Goal: Task Accomplishment & Management: Manage account settings

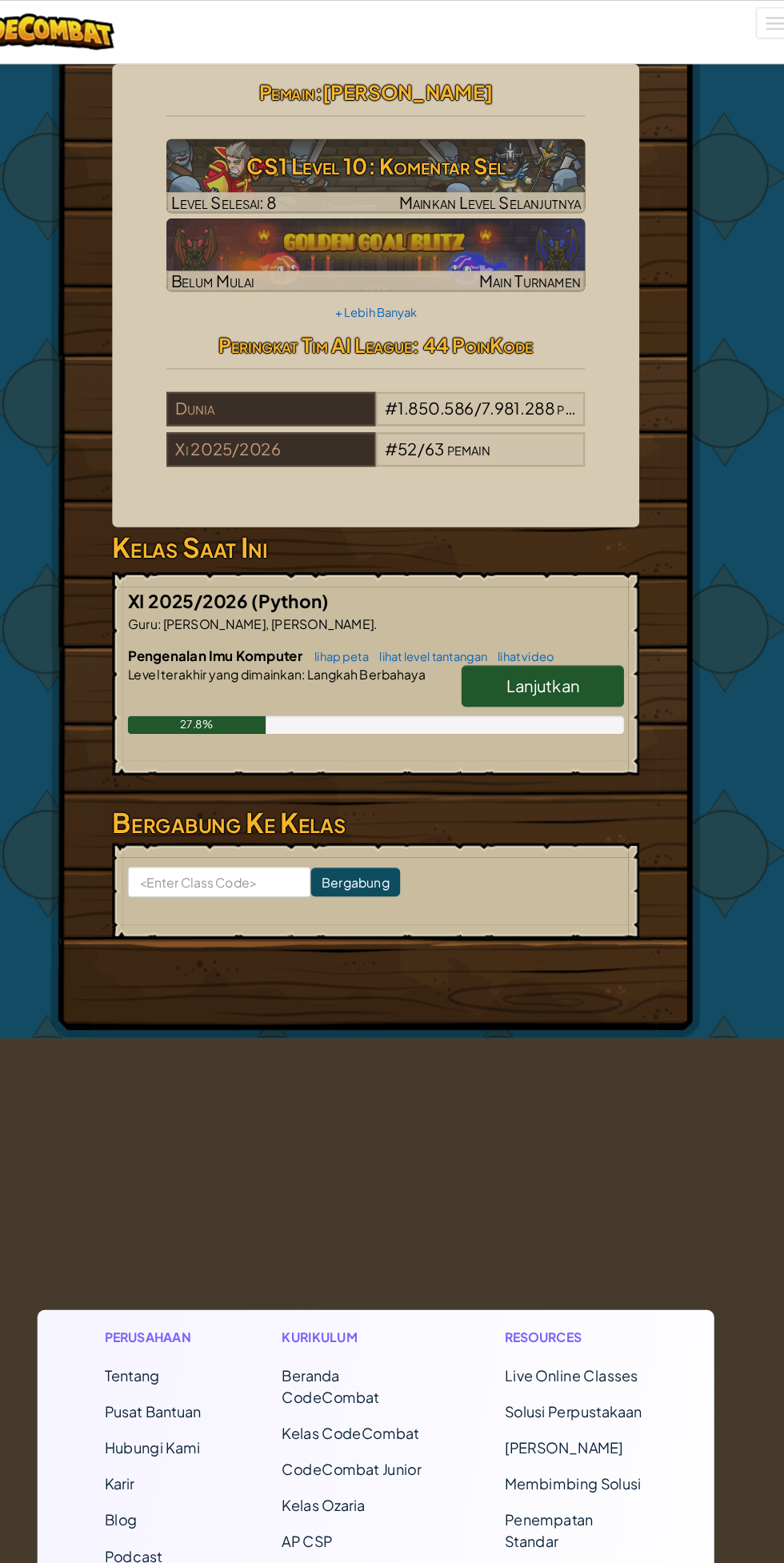
click at [566, 590] on link "Lanjutkan" at bounding box center [540, 608] width 144 height 37
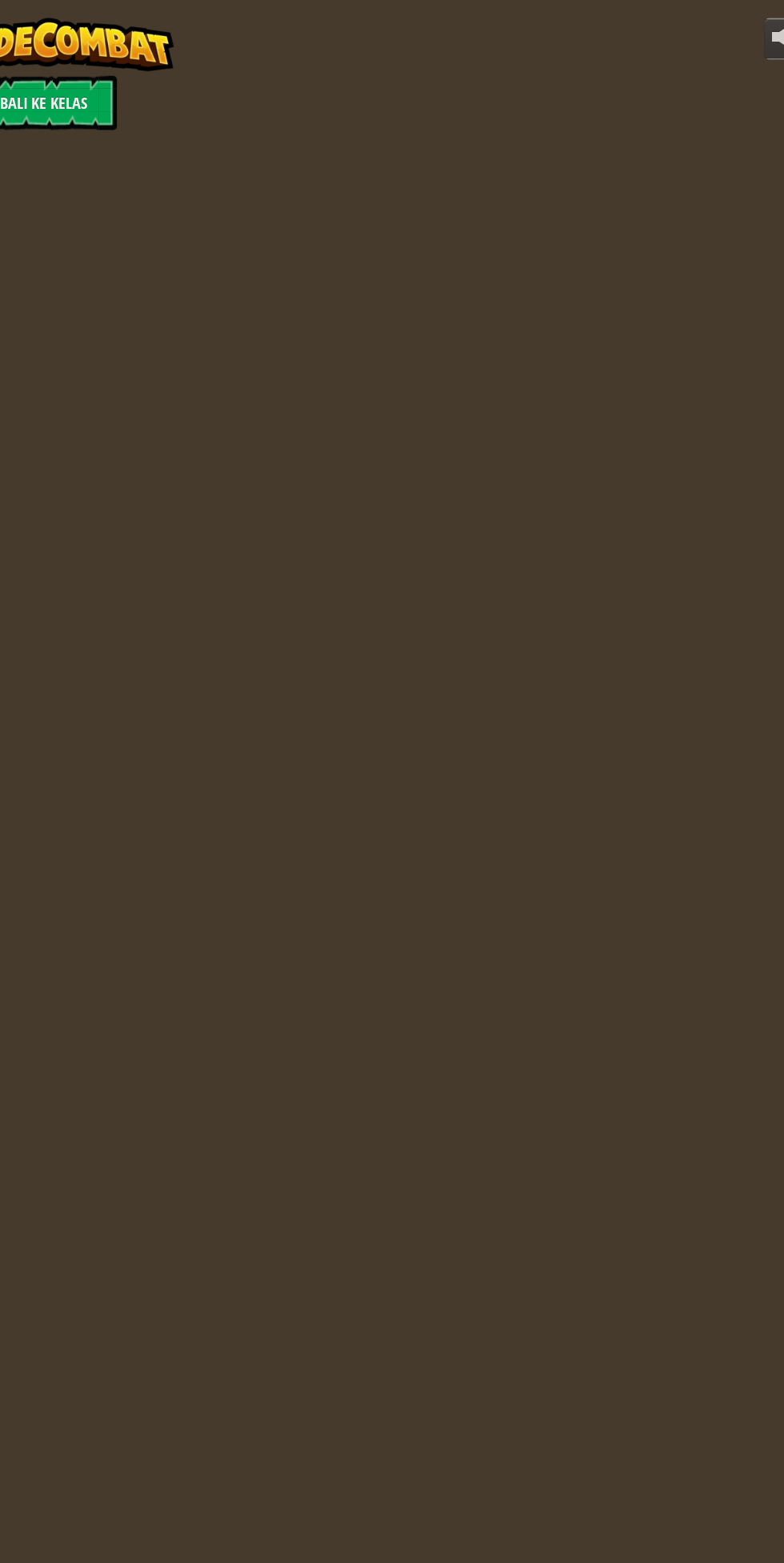
select select "id"
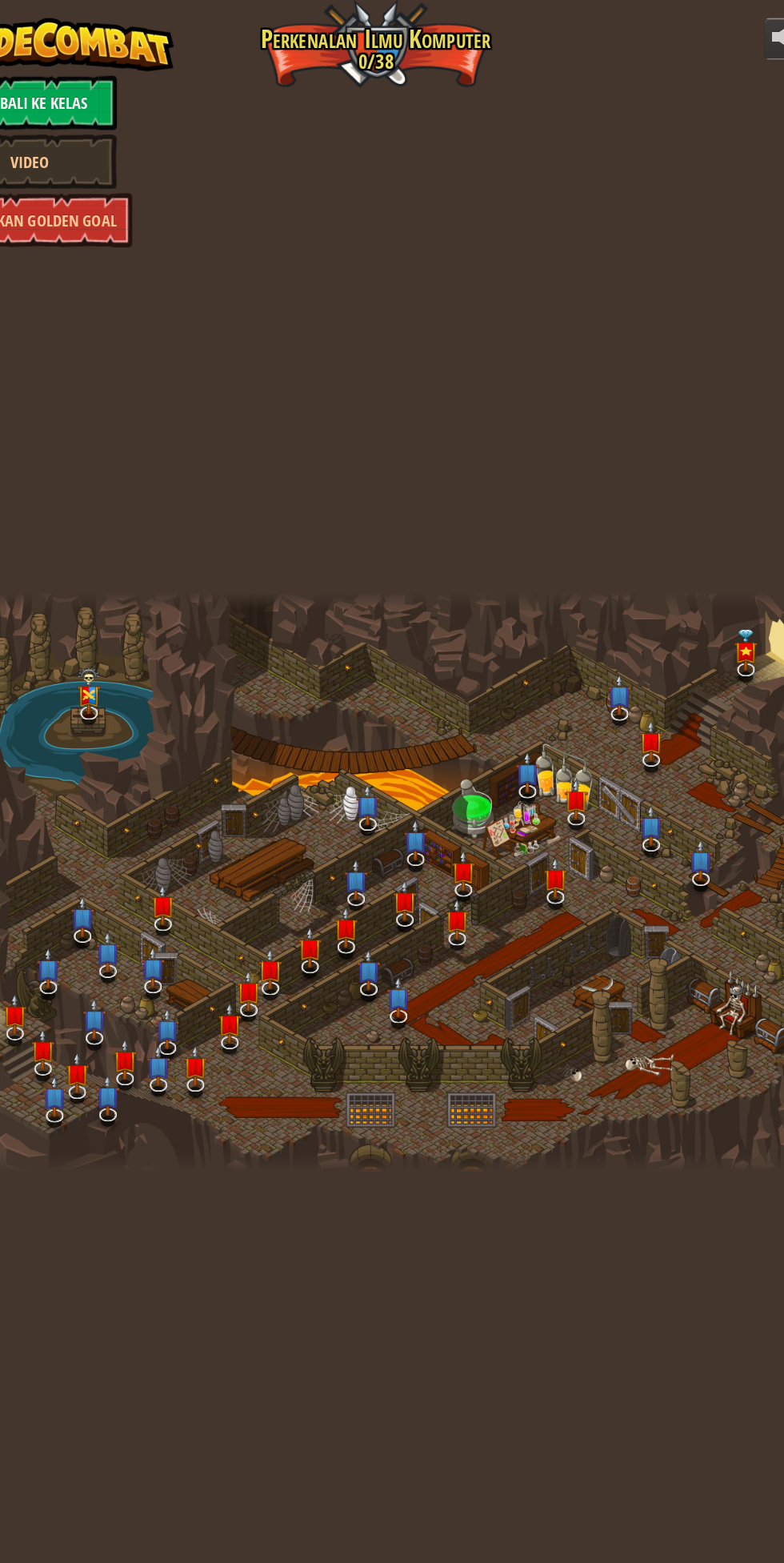
select select "id"
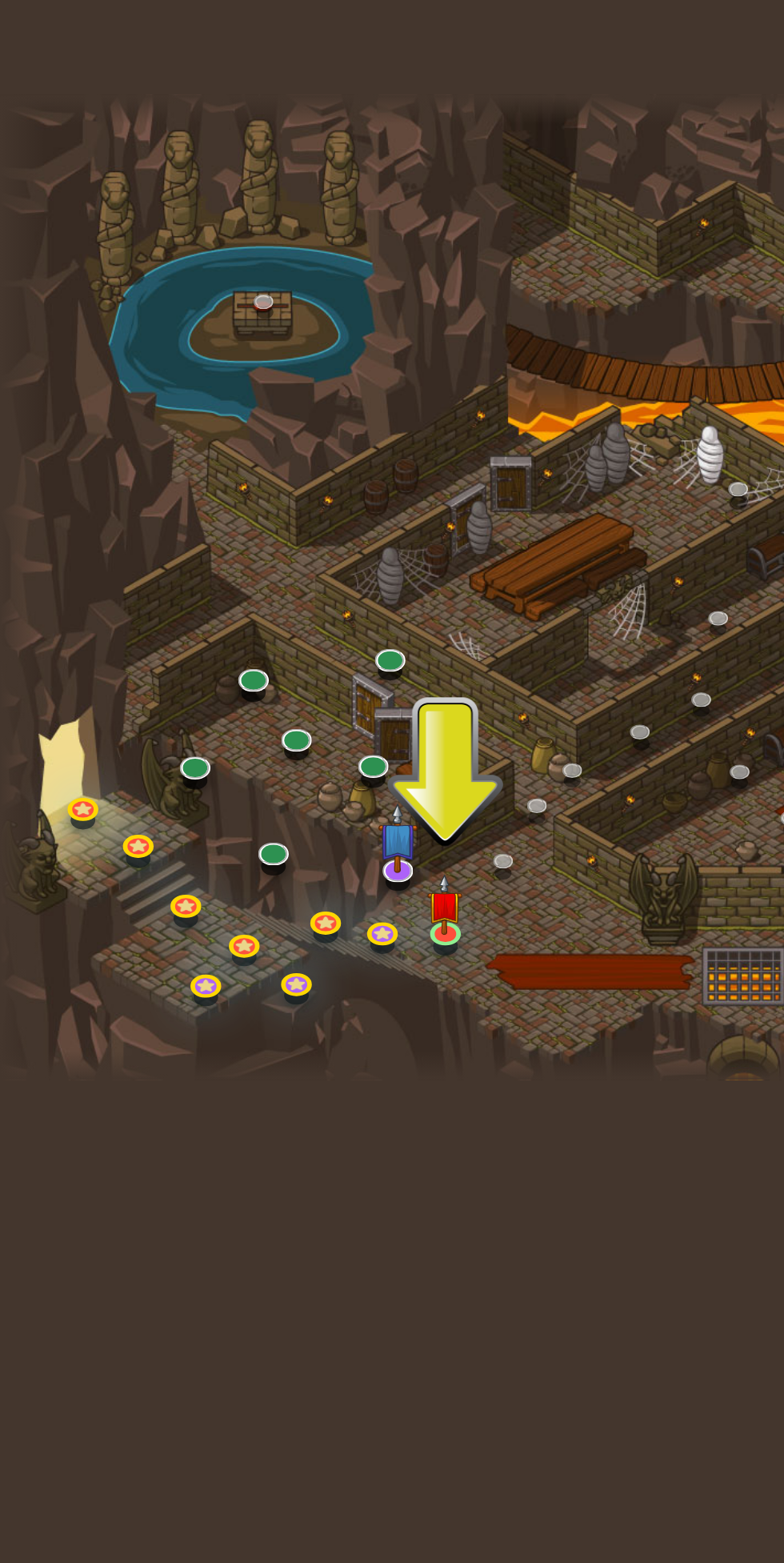
click at [228, 959] on img at bounding box center [231, 948] width 18 height 32
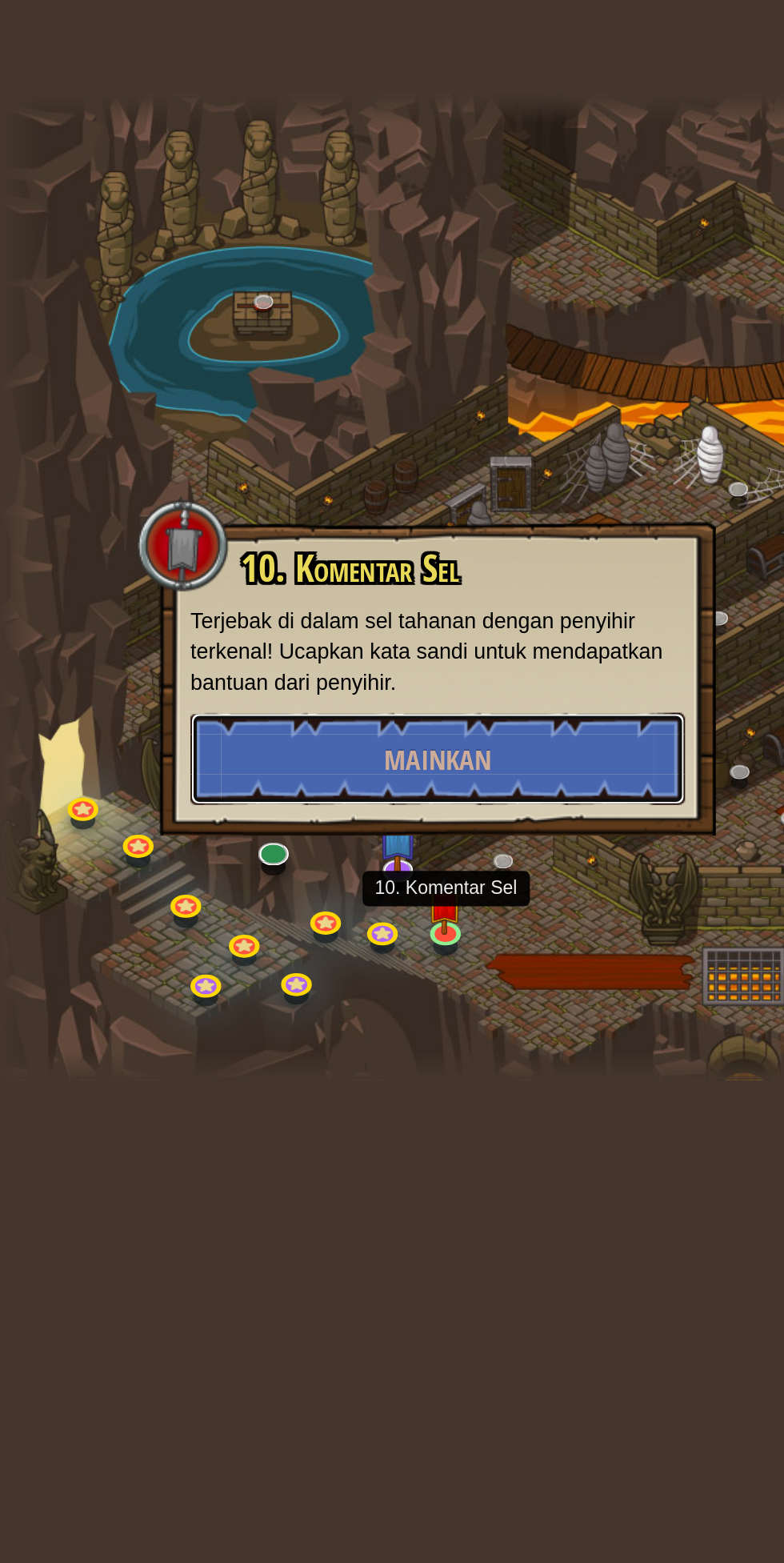
click at [321, 870] on button "Mainkan" at bounding box center [227, 870] width 257 height 48
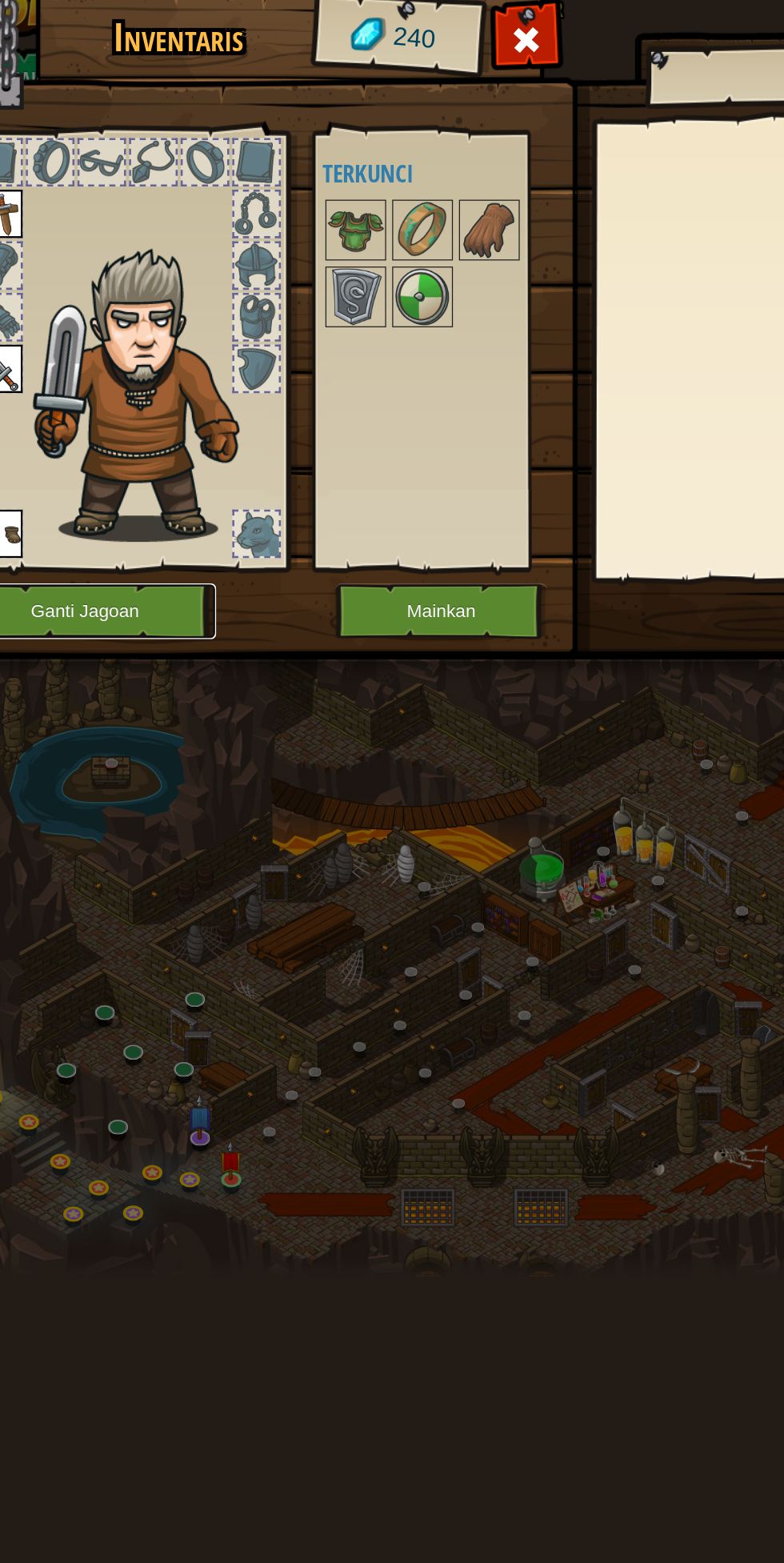
click at [183, 498] on button "Ganti Jagoan" at bounding box center [118, 513] width 203 height 44
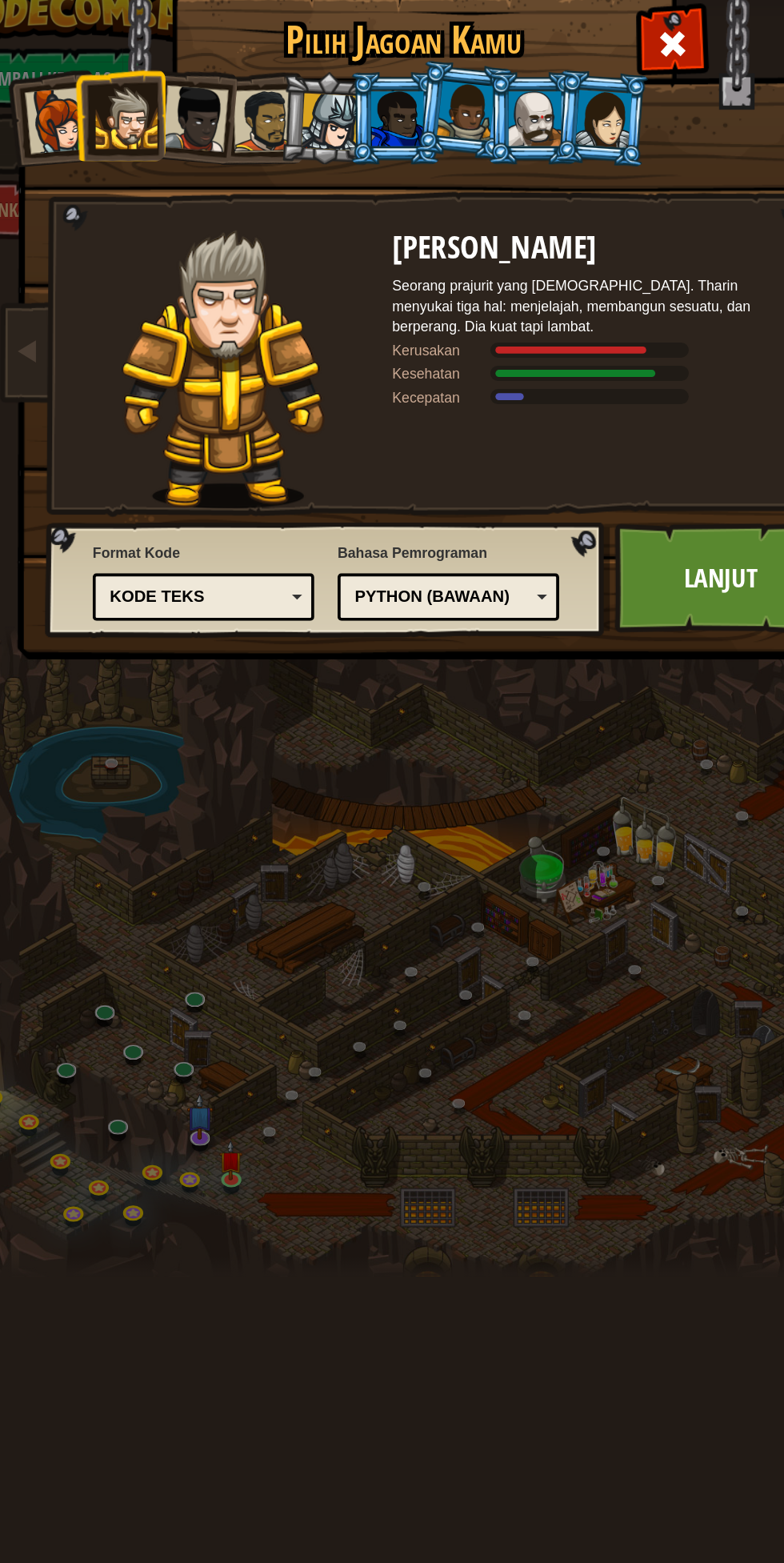
click at [202, 134] on div at bounding box center [203, 122] width 53 height 53
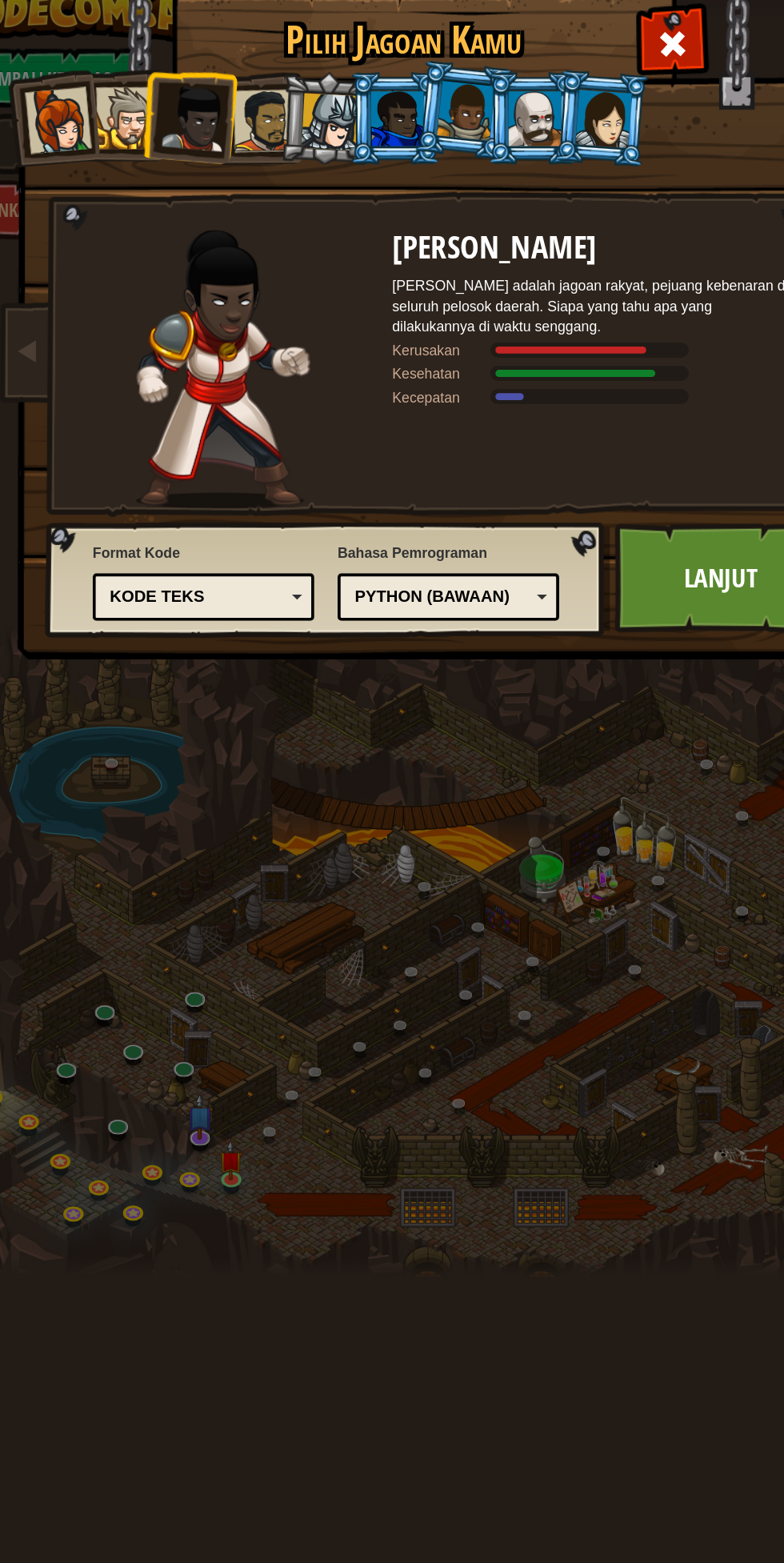
click at [103, 114] on div at bounding box center [95, 124] width 53 height 53
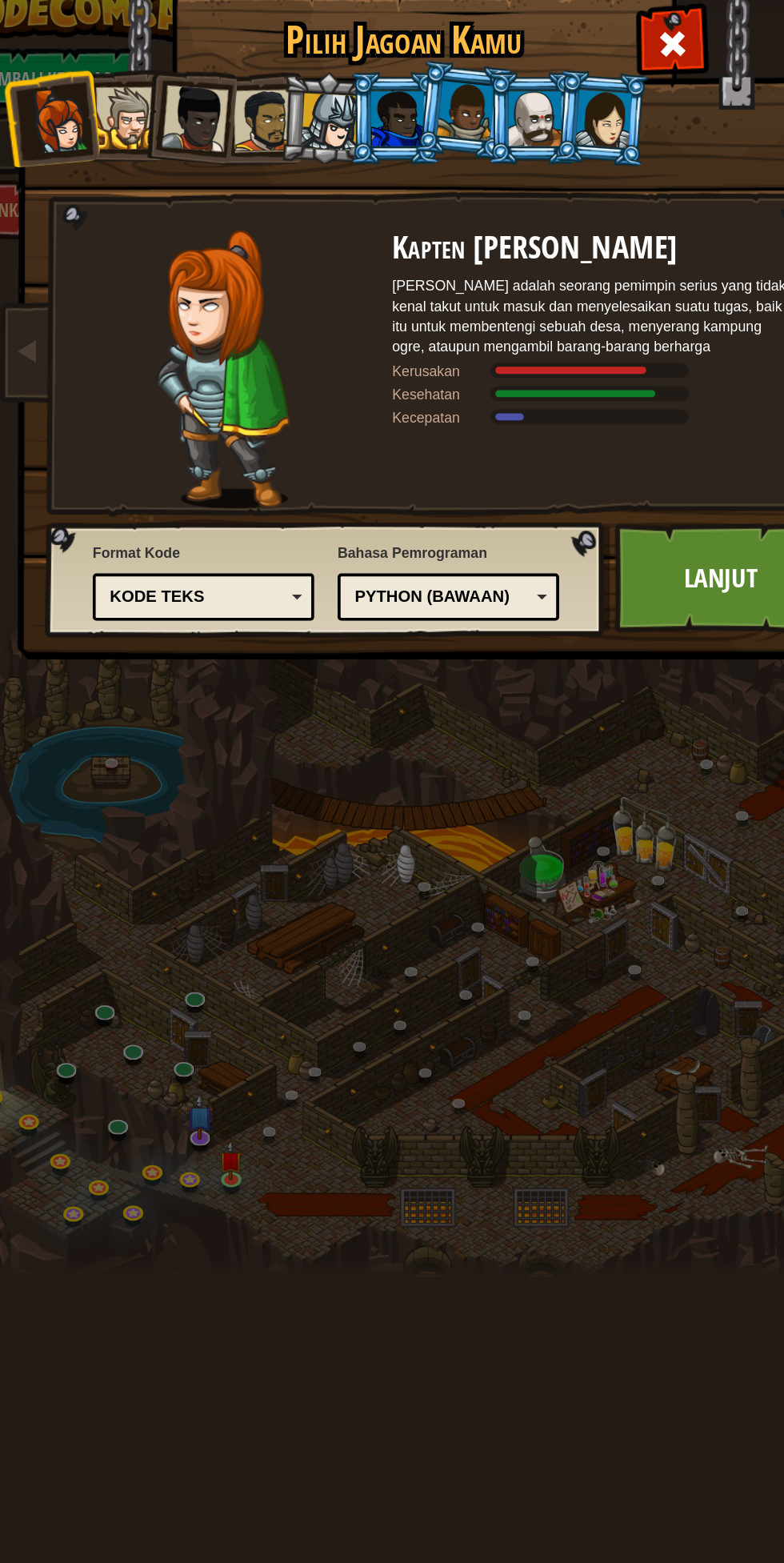
click at [254, 131] on div at bounding box center [258, 124] width 49 height 49
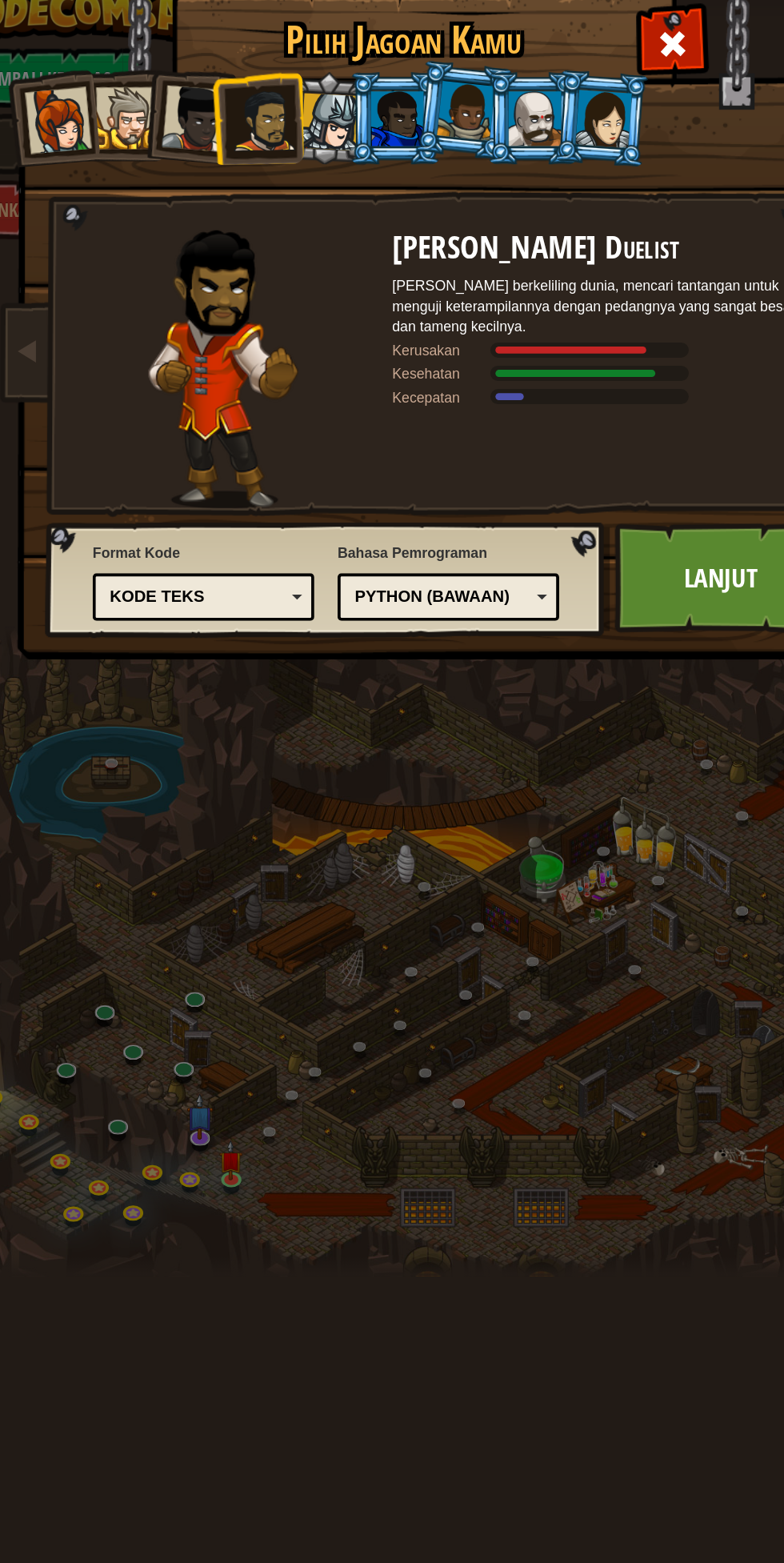
click at [300, 132] on div at bounding box center [310, 126] width 45 height 45
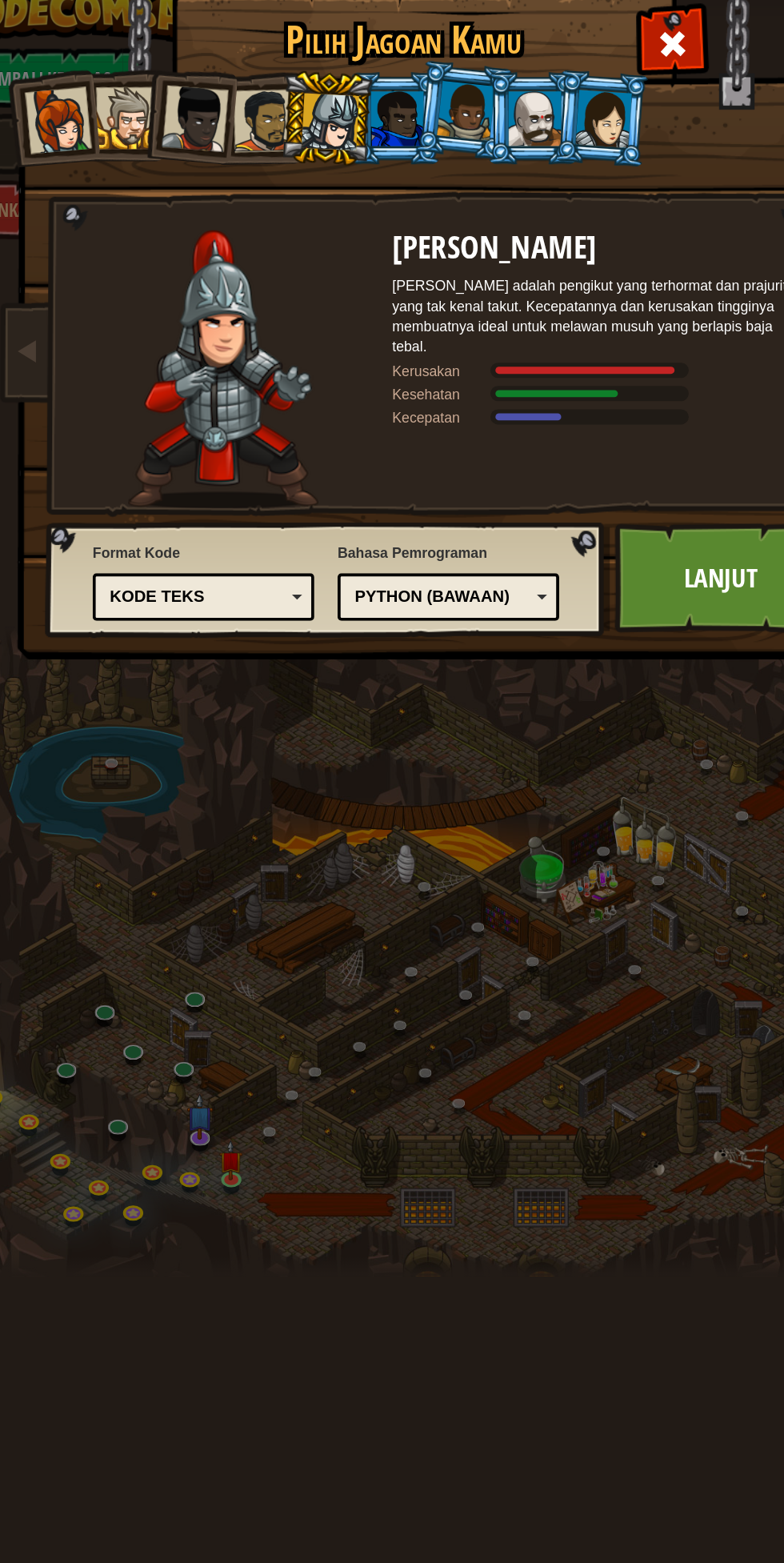
click at [153, 117] on div at bounding box center [149, 122] width 49 height 49
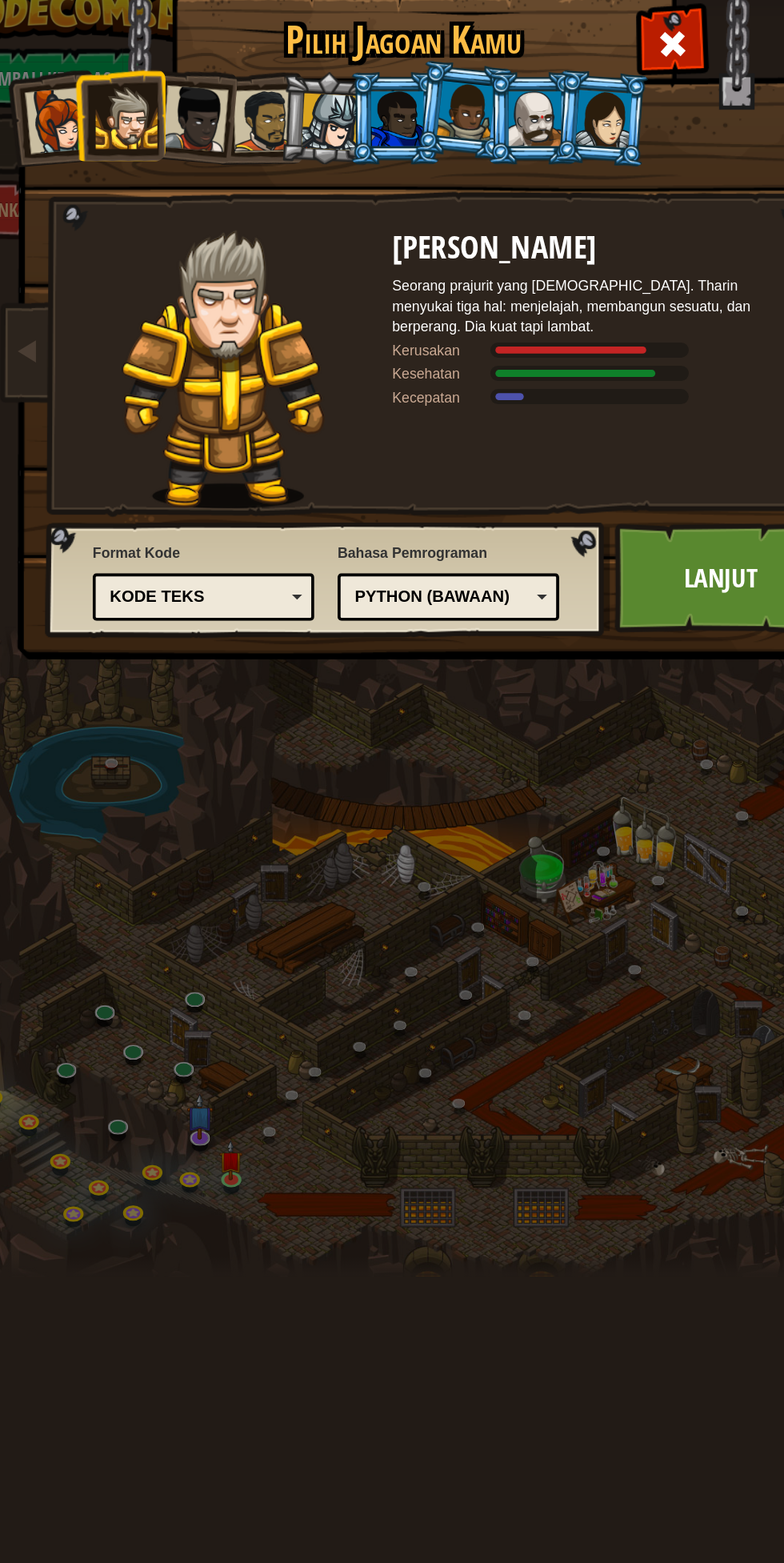
click at [306, 114] on div at bounding box center [310, 126] width 45 height 45
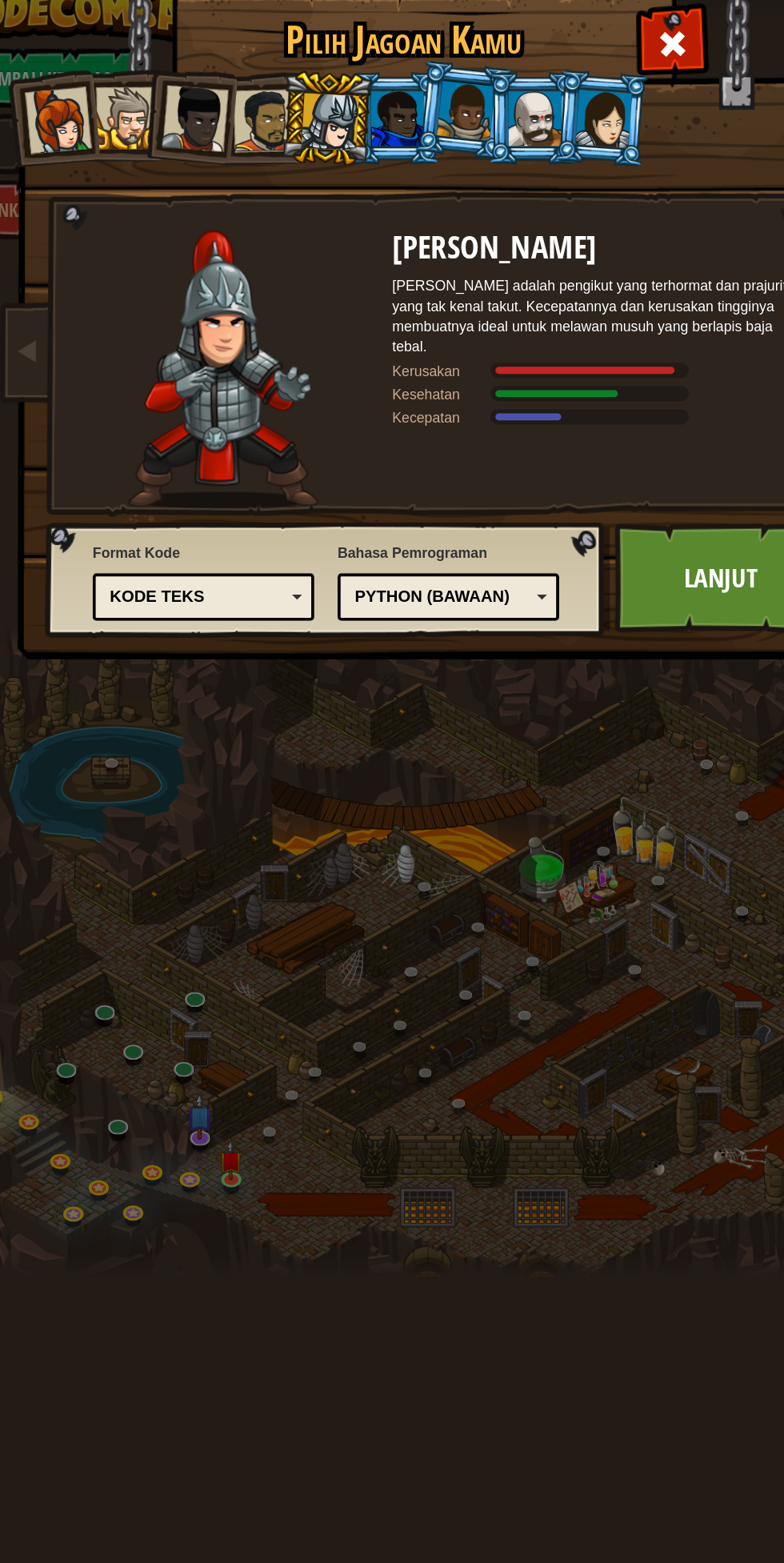
click at [350, 116] on div at bounding box center [363, 123] width 42 height 44
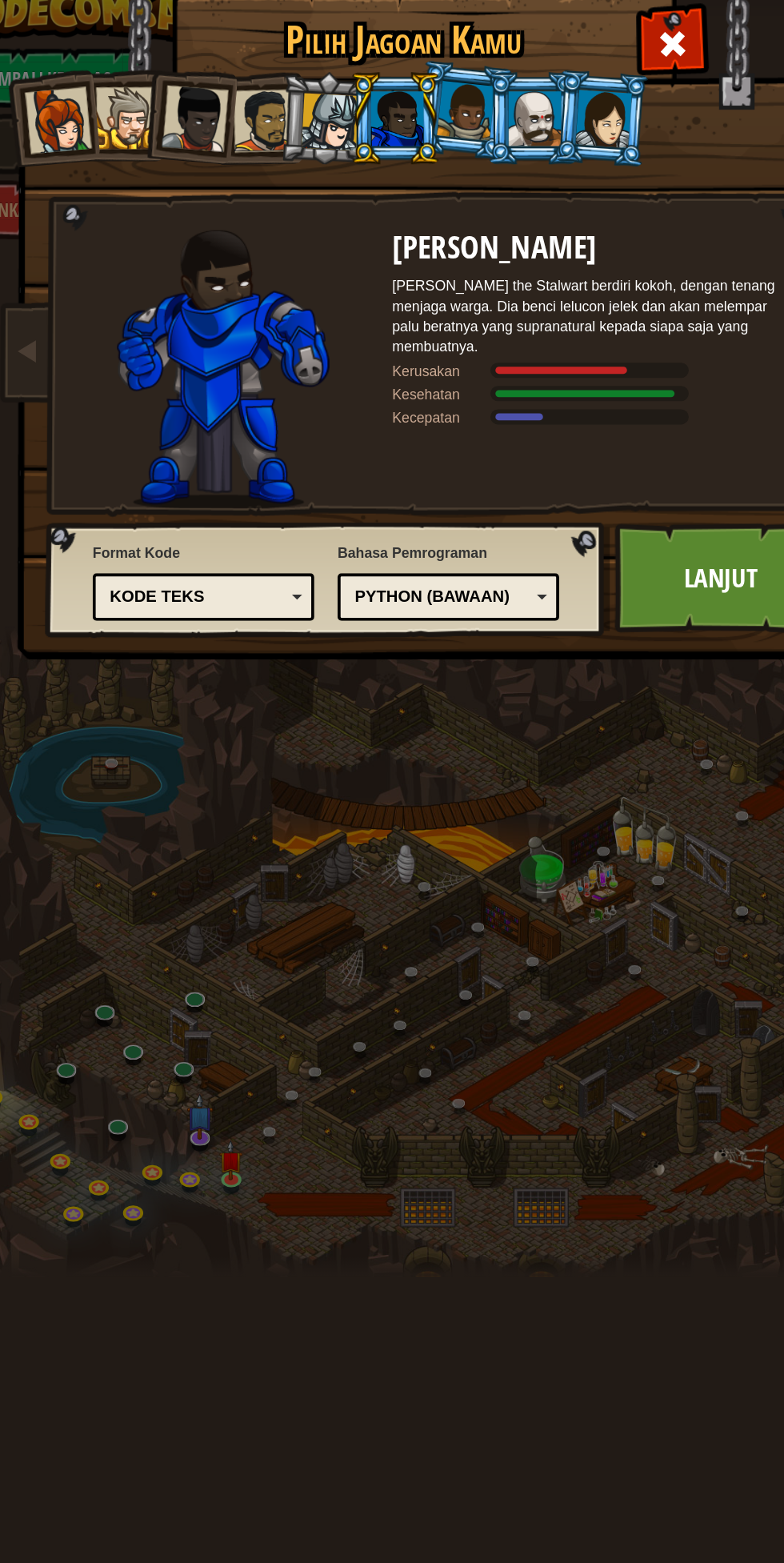
click at [301, 117] on div at bounding box center [310, 126] width 45 height 45
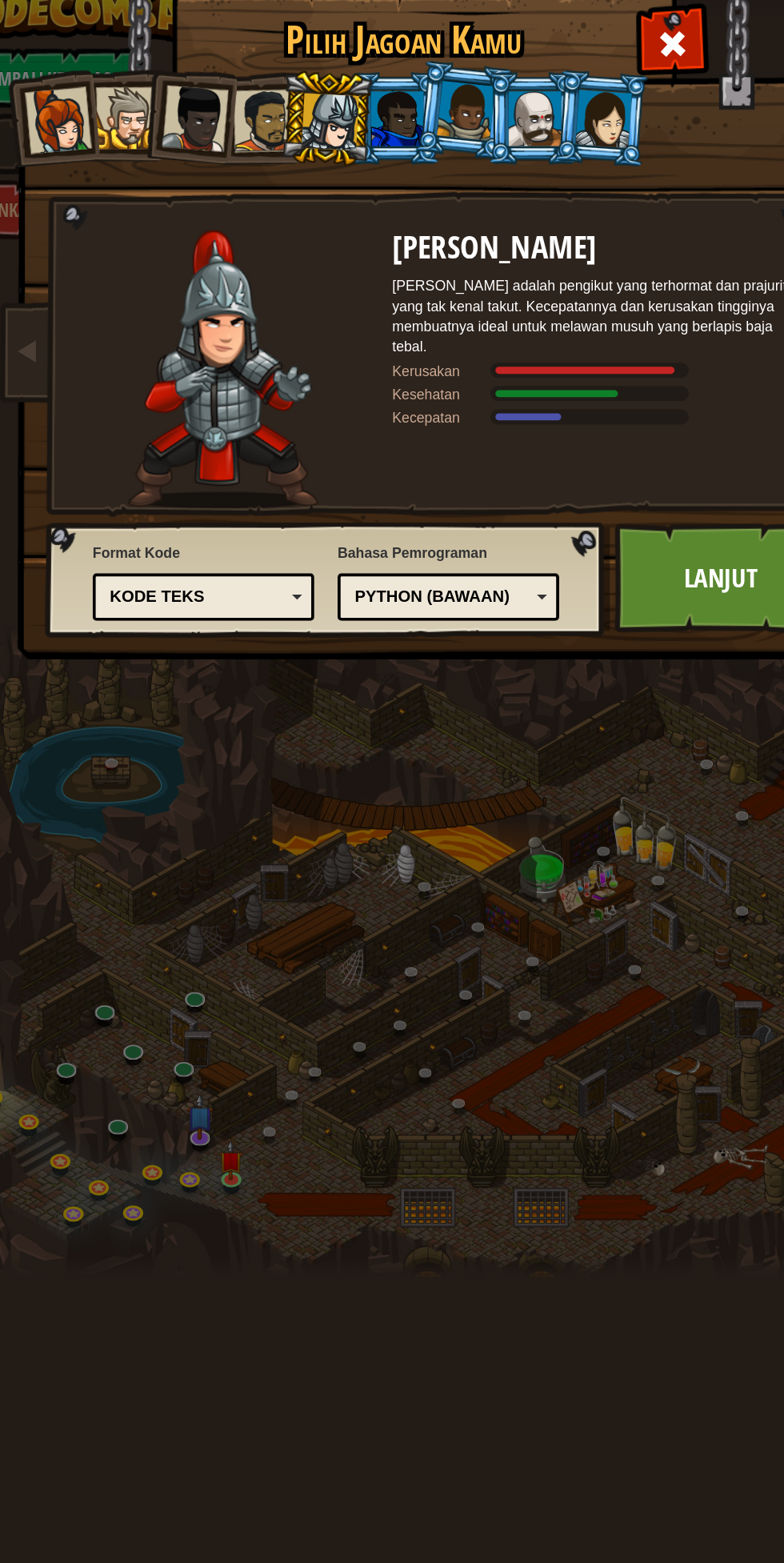
click at [426, 124] on div at bounding box center [417, 117] width 45 height 47
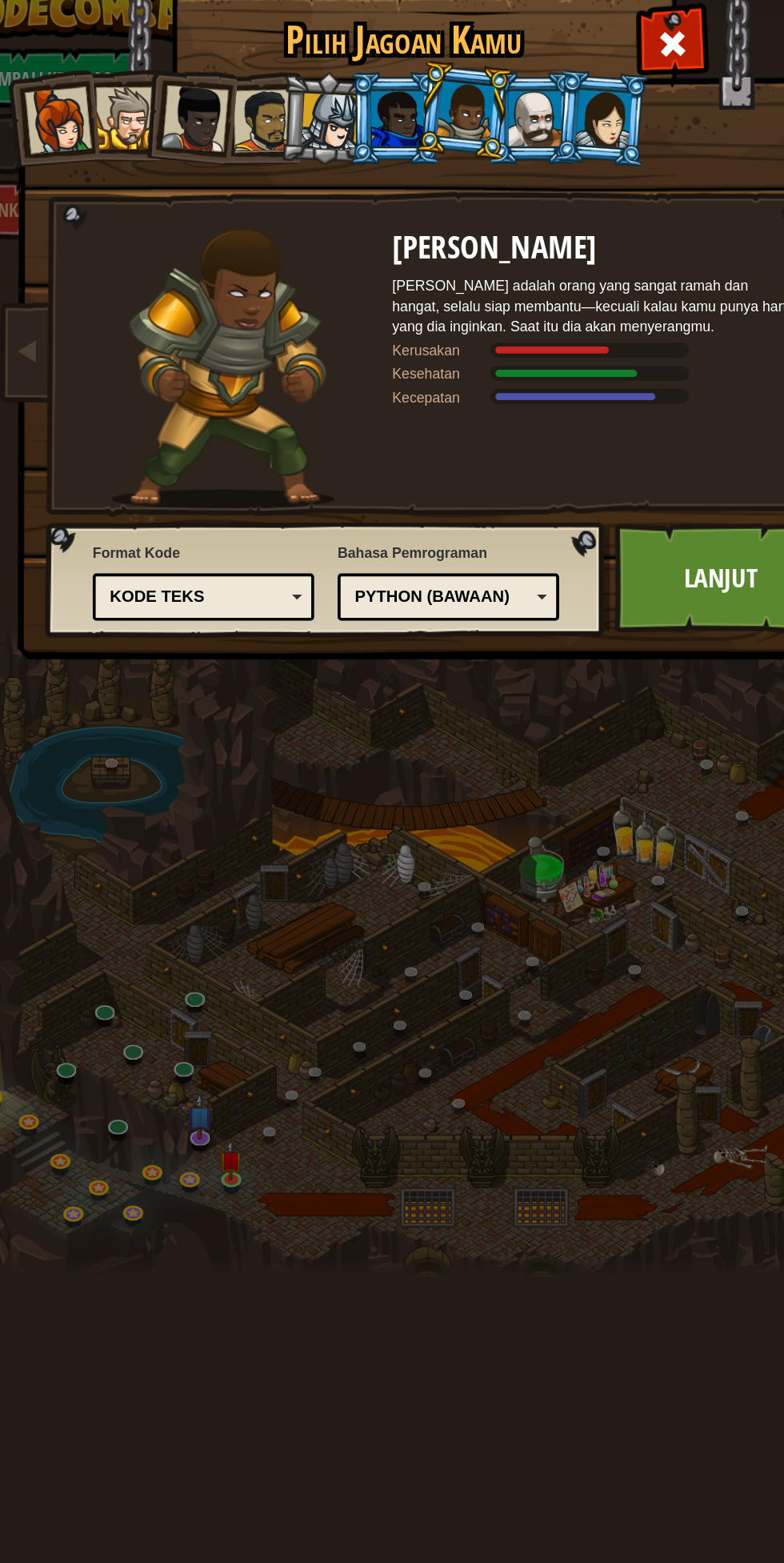
click at [532, 122] on div at bounding box center [526, 122] width 44 height 45
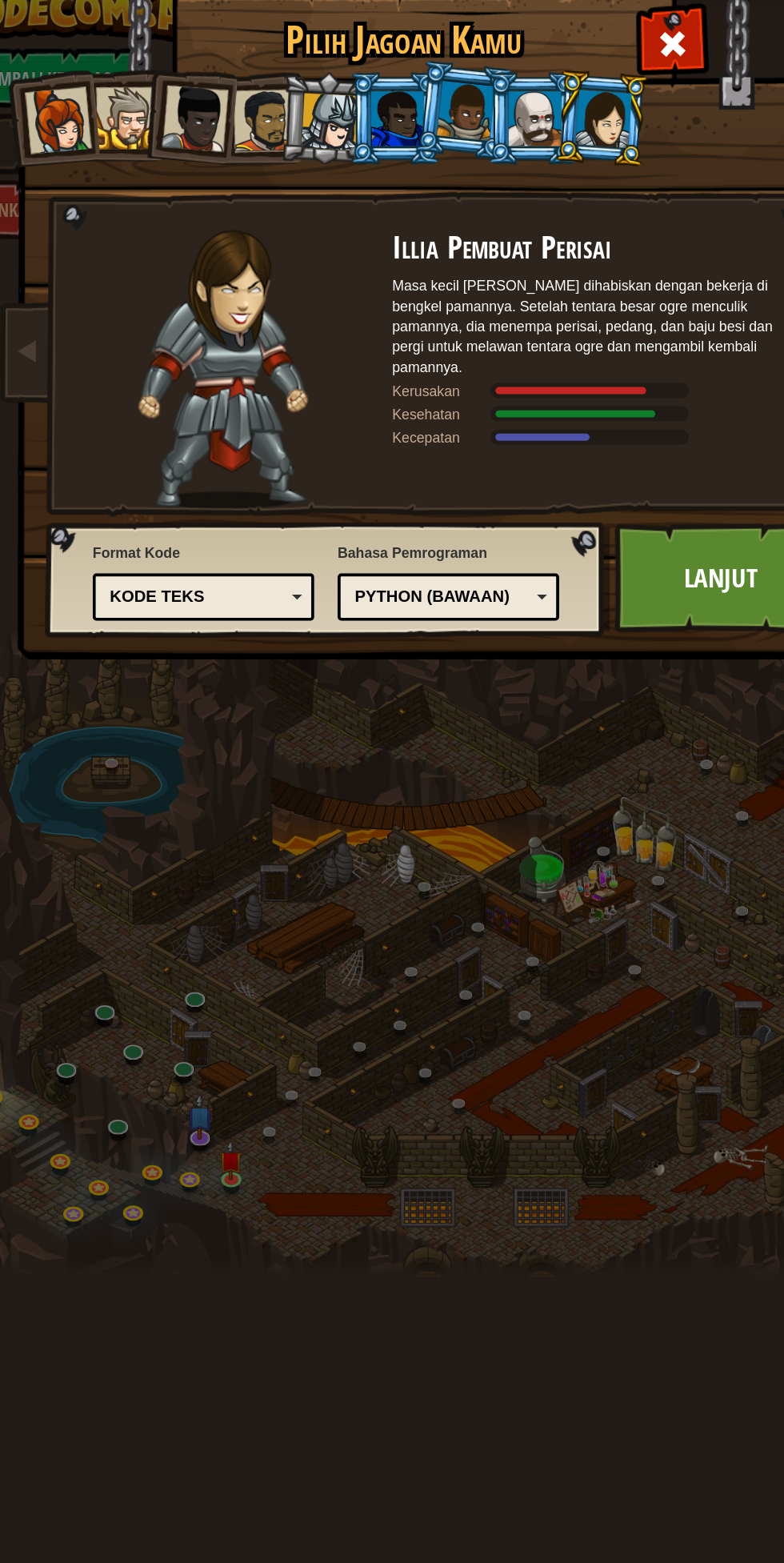
click at [479, 117] on div at bounding box center [472, 123] width 42 height 44
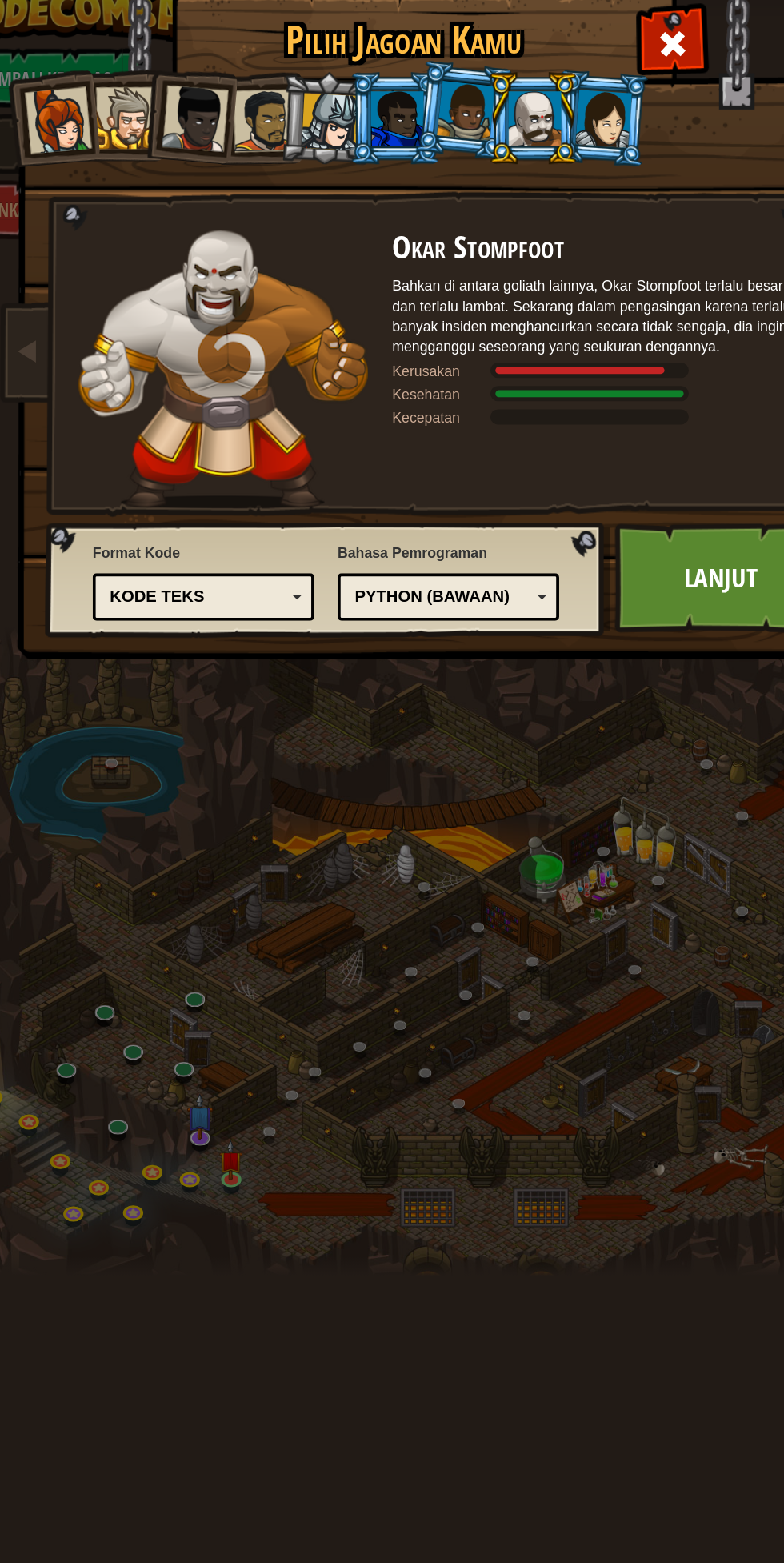
click at [323, 132] on div at bounding box center [310, 126] width 45 height 45
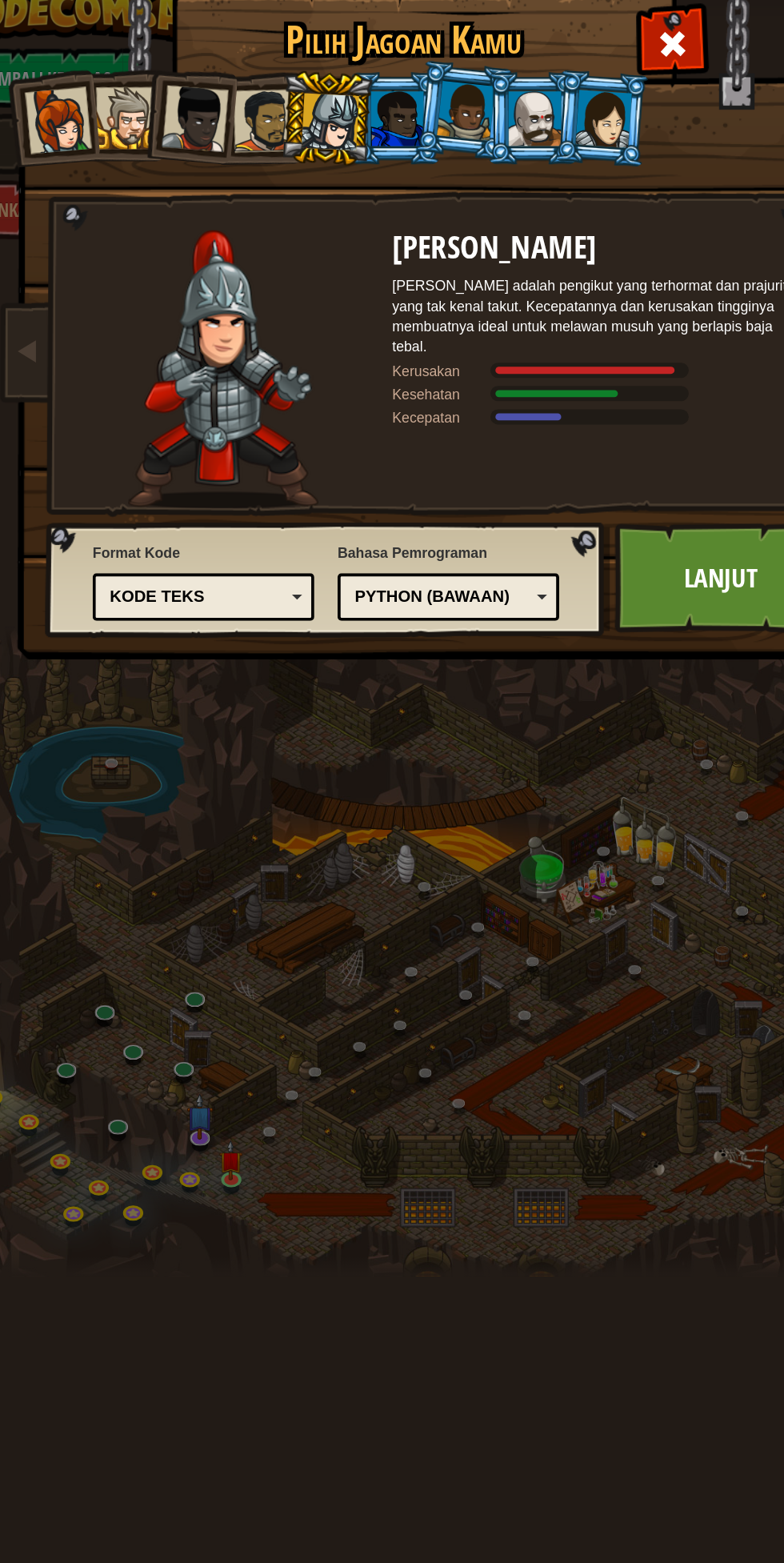
click at [479, 125] on div at bounding box center [472, 123] width 42 height 44
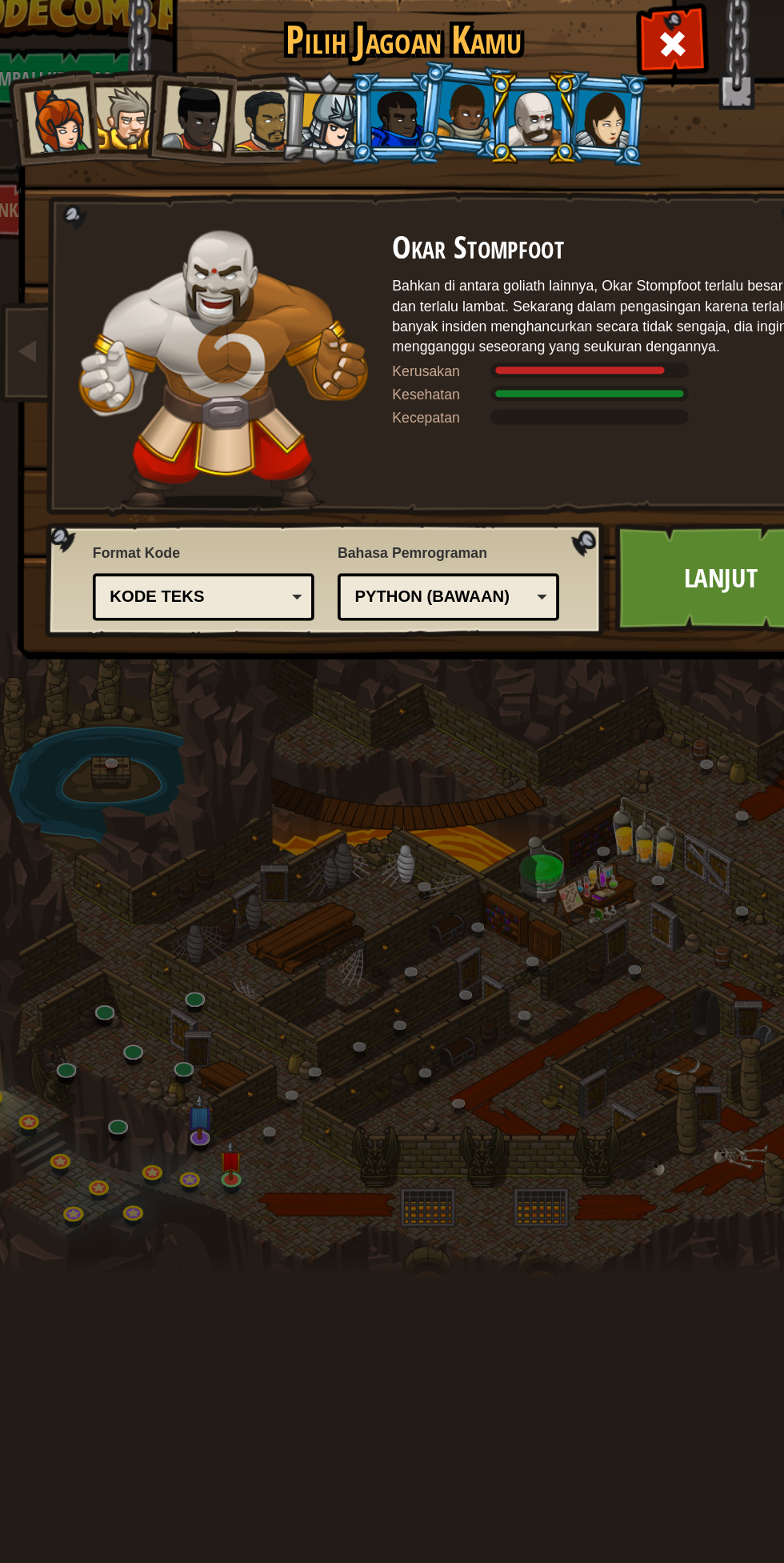
click at [305, 125] on div at bounding box center [310, 126] width 45 height 45
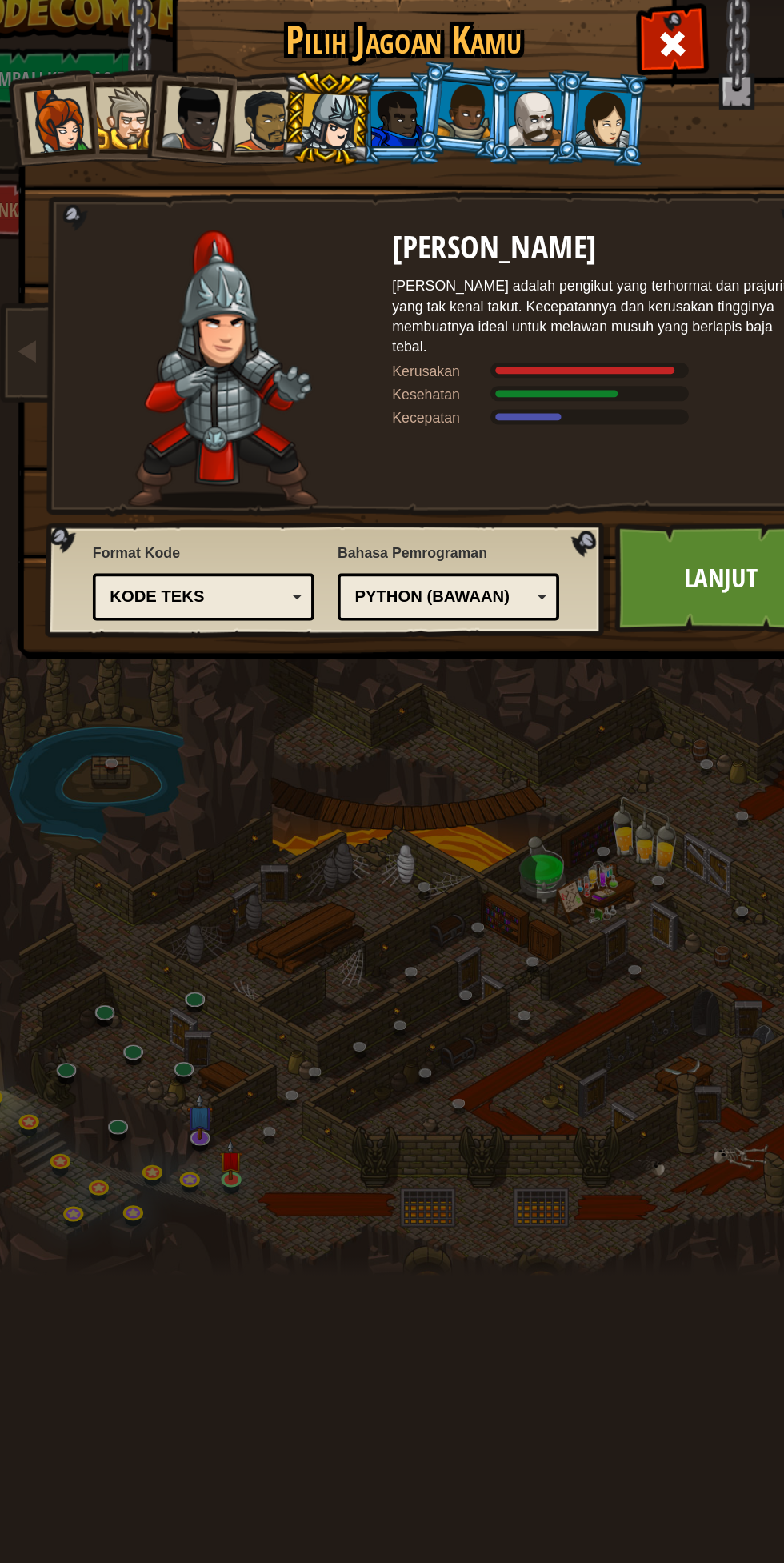
click at [609, 492] on link "Lanjut" at bounding box center [618, 487] width 167 height 88
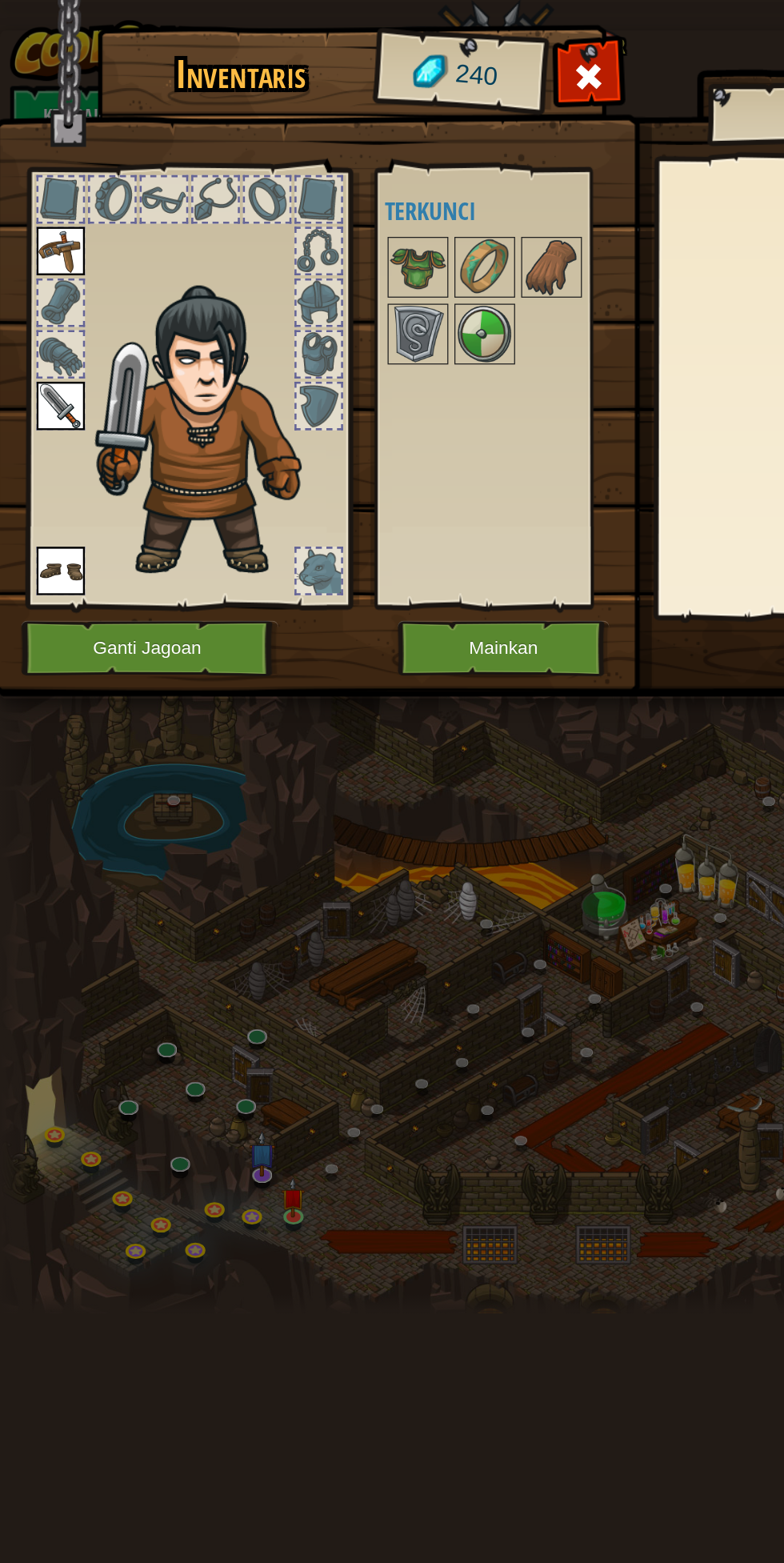
click at [464, 71] on span at bounding box center [465, 60] width 26 height 26
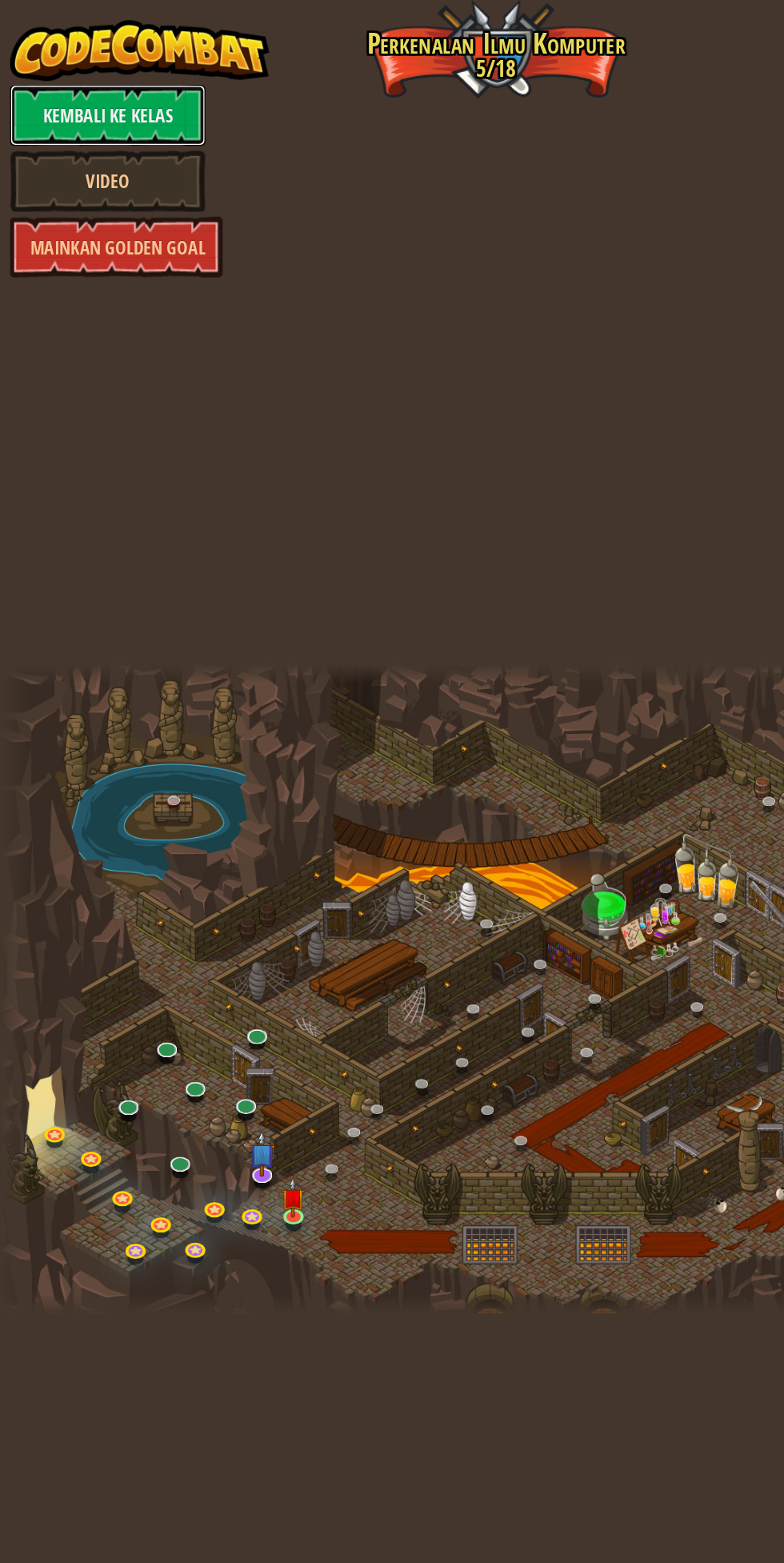
click at [87, 99] on link "Kembali ke Kelas" at bounding box center [86, 91] width 154 height 48
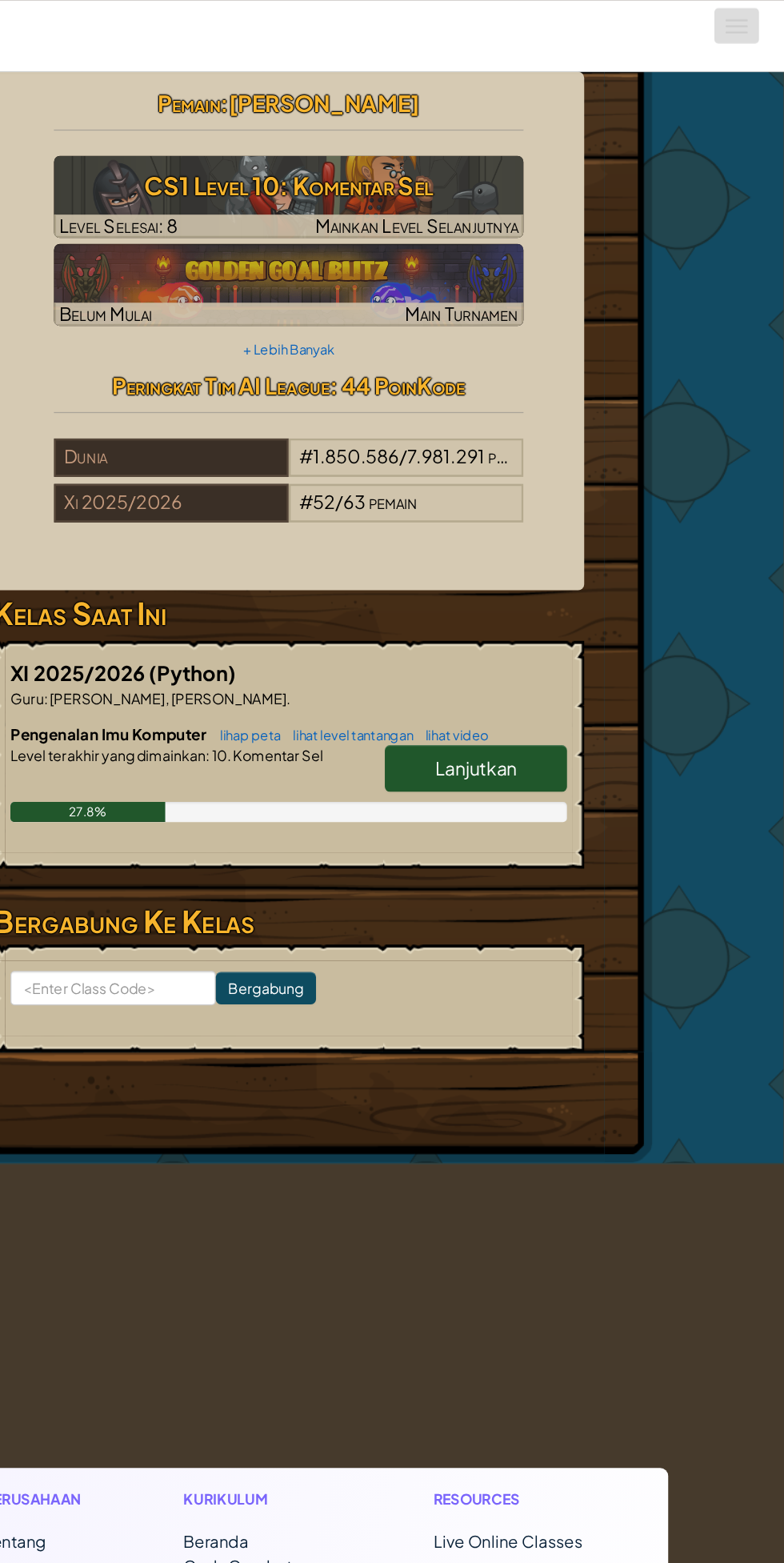
click at [746, 25] on span at bounding box center [746, 26] width 18 height 2
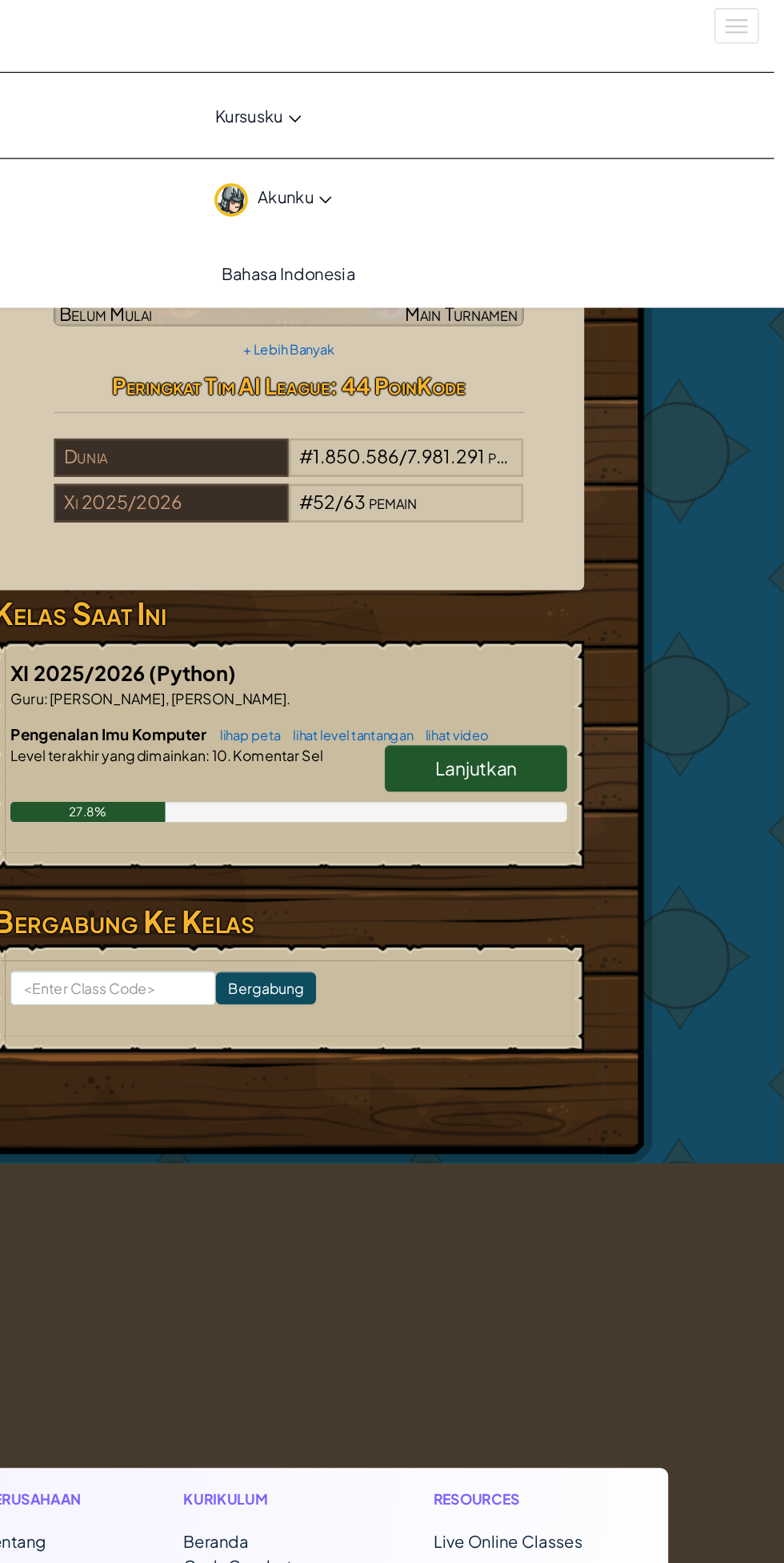
click at [406, 165] on link "Akunku" at bounding box center [380, 157] width 744 height 50
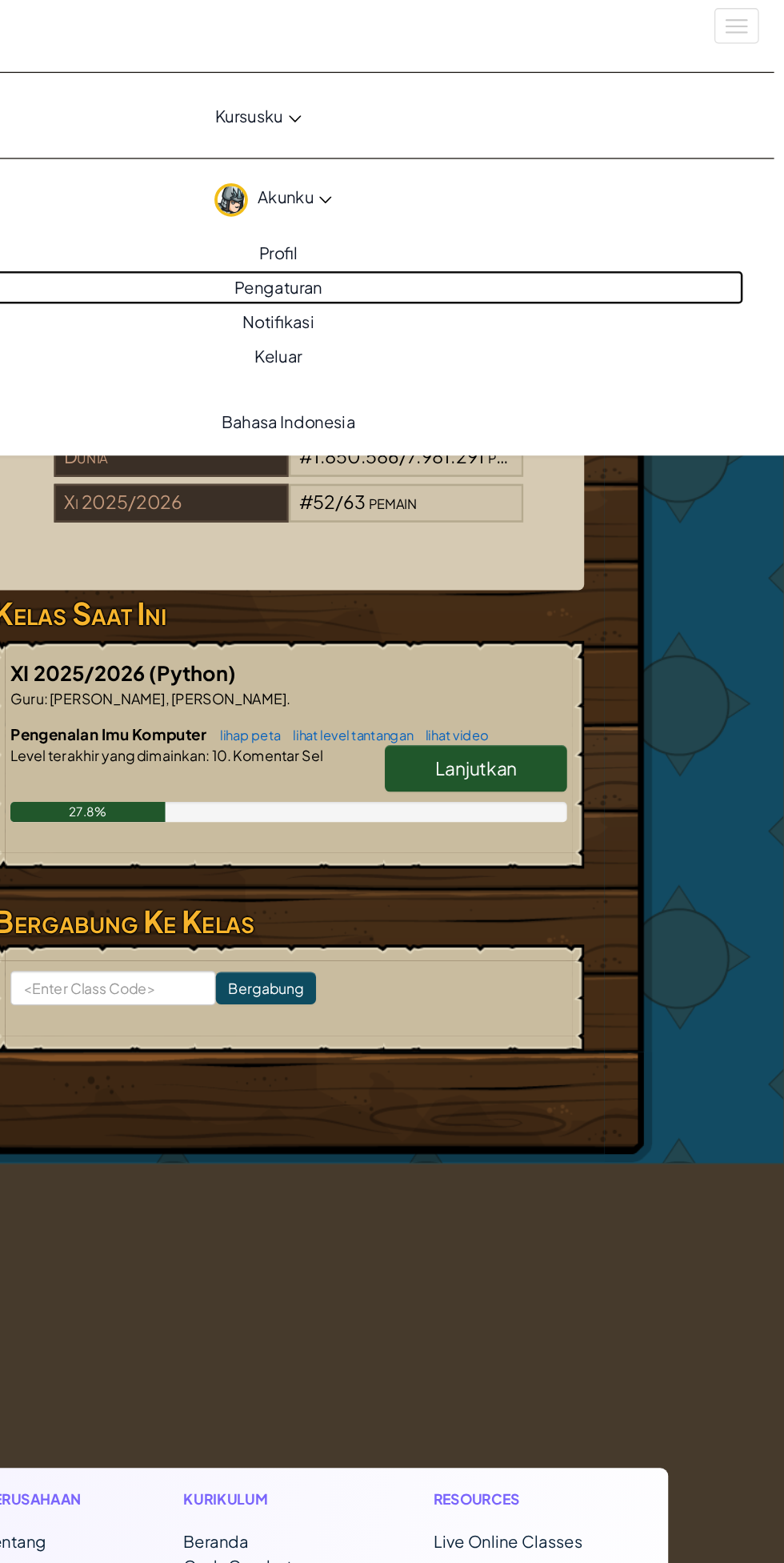
click at [357, 227] on link "Pengaturan" at bounding box center [380, 227] width 744 height 27
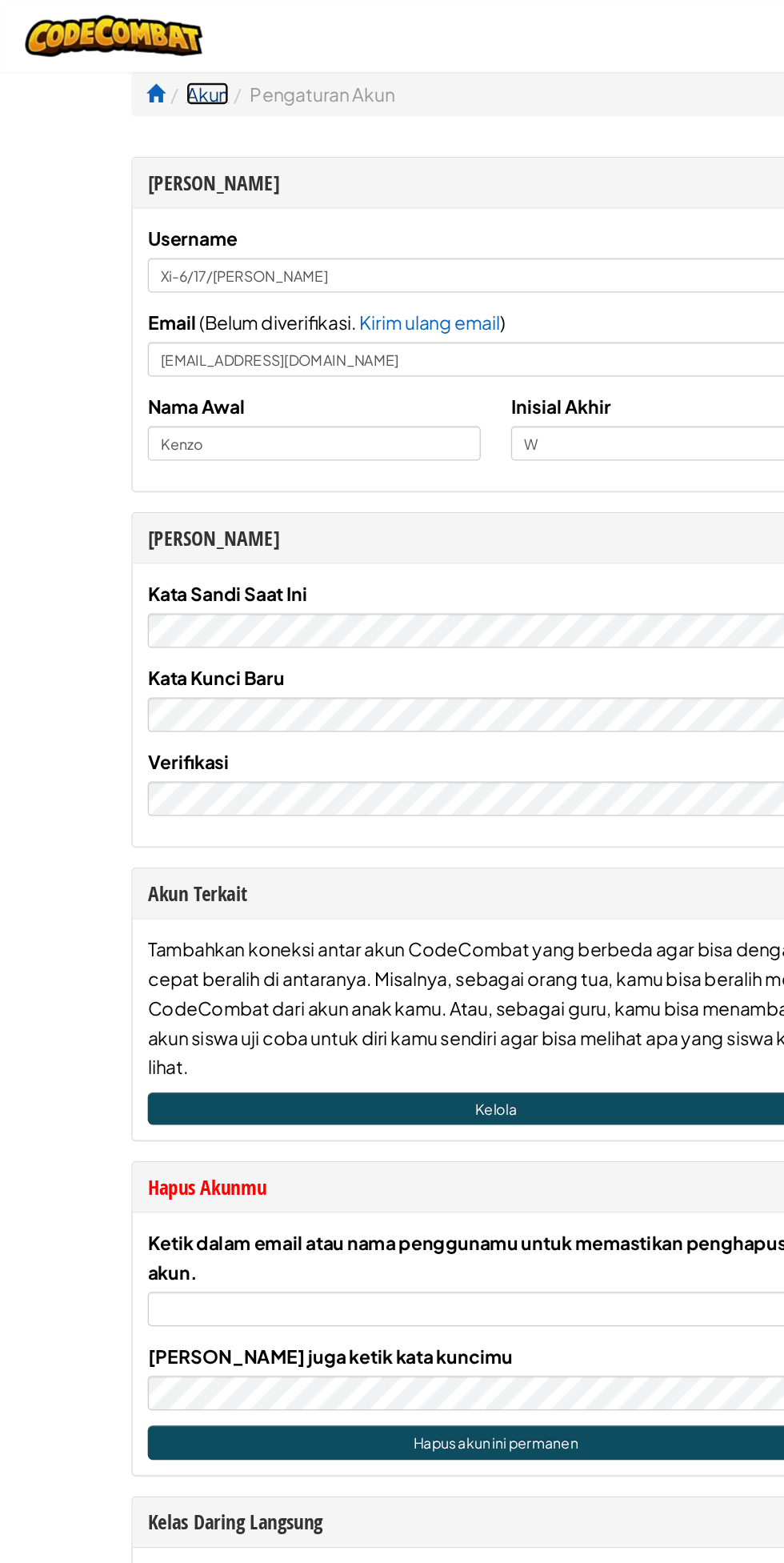
click at [168, 74] on link "Akun" at bounding box center [164, 74] width 34 height 18
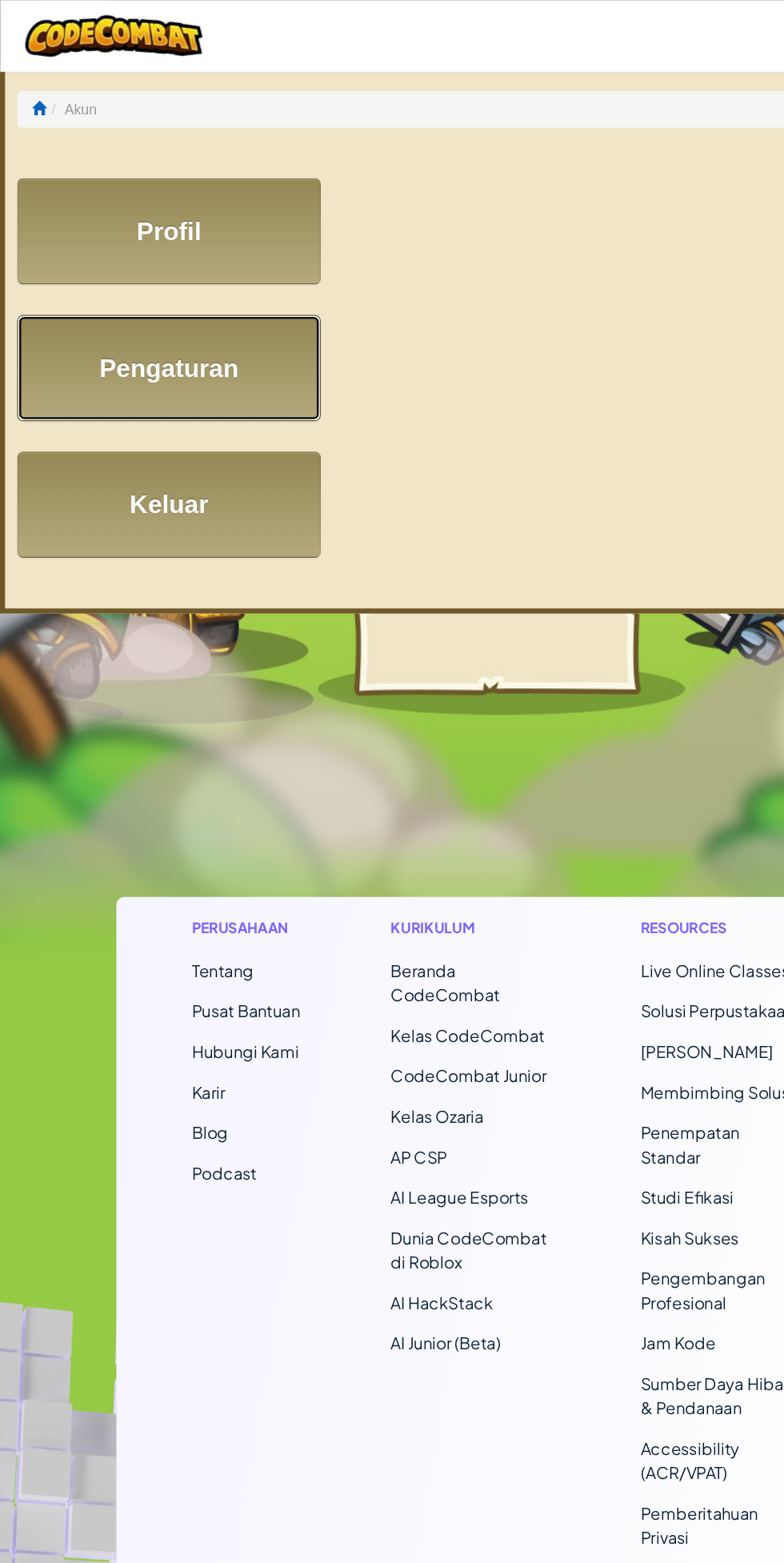
click at [127, 298] on link "Pengaturan" at bounding box center [133, 291] width 240 height 84
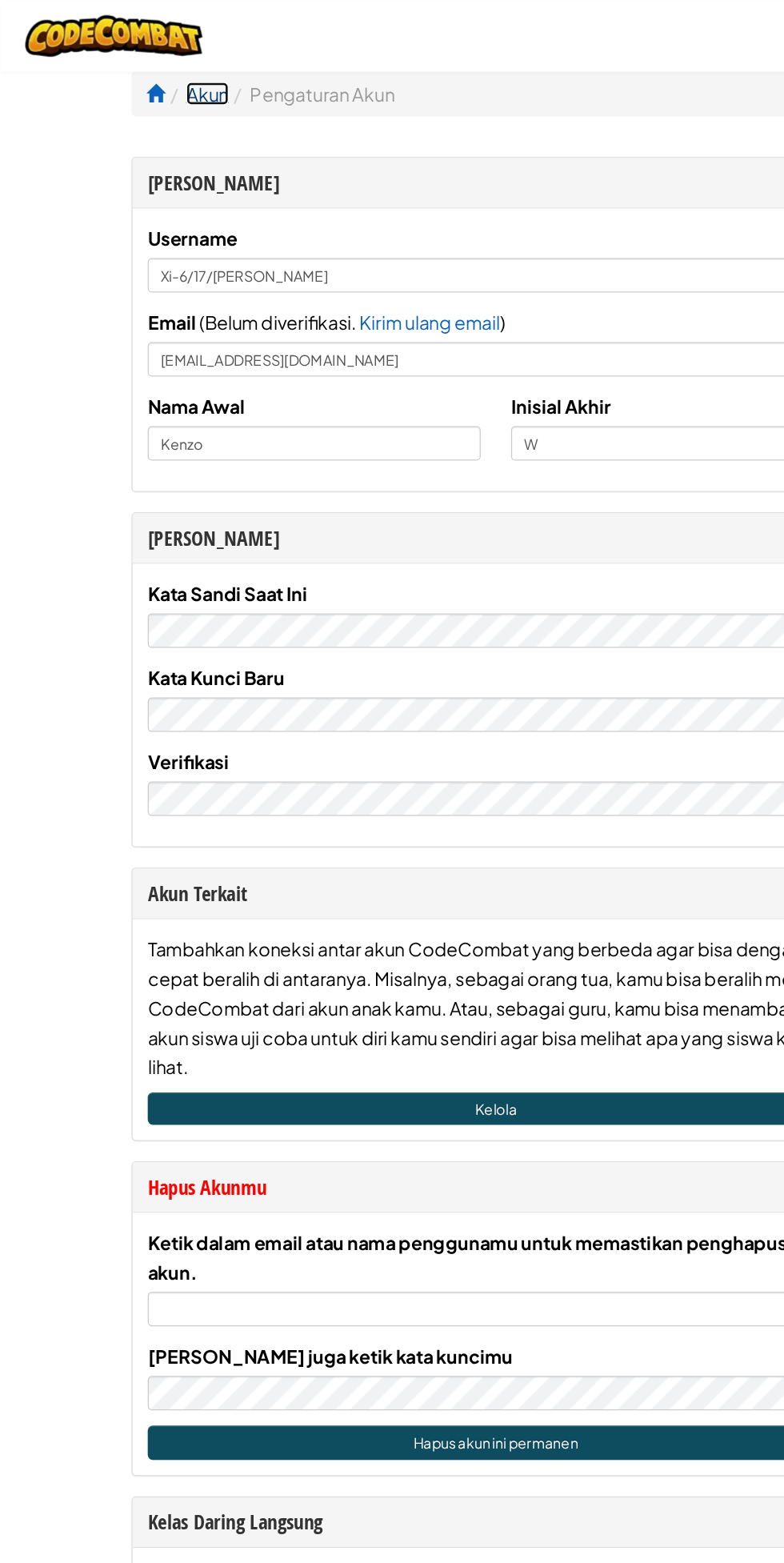
click at [153, 72] on link "Akun" at bounding box center [164, 74] width 34 height 18
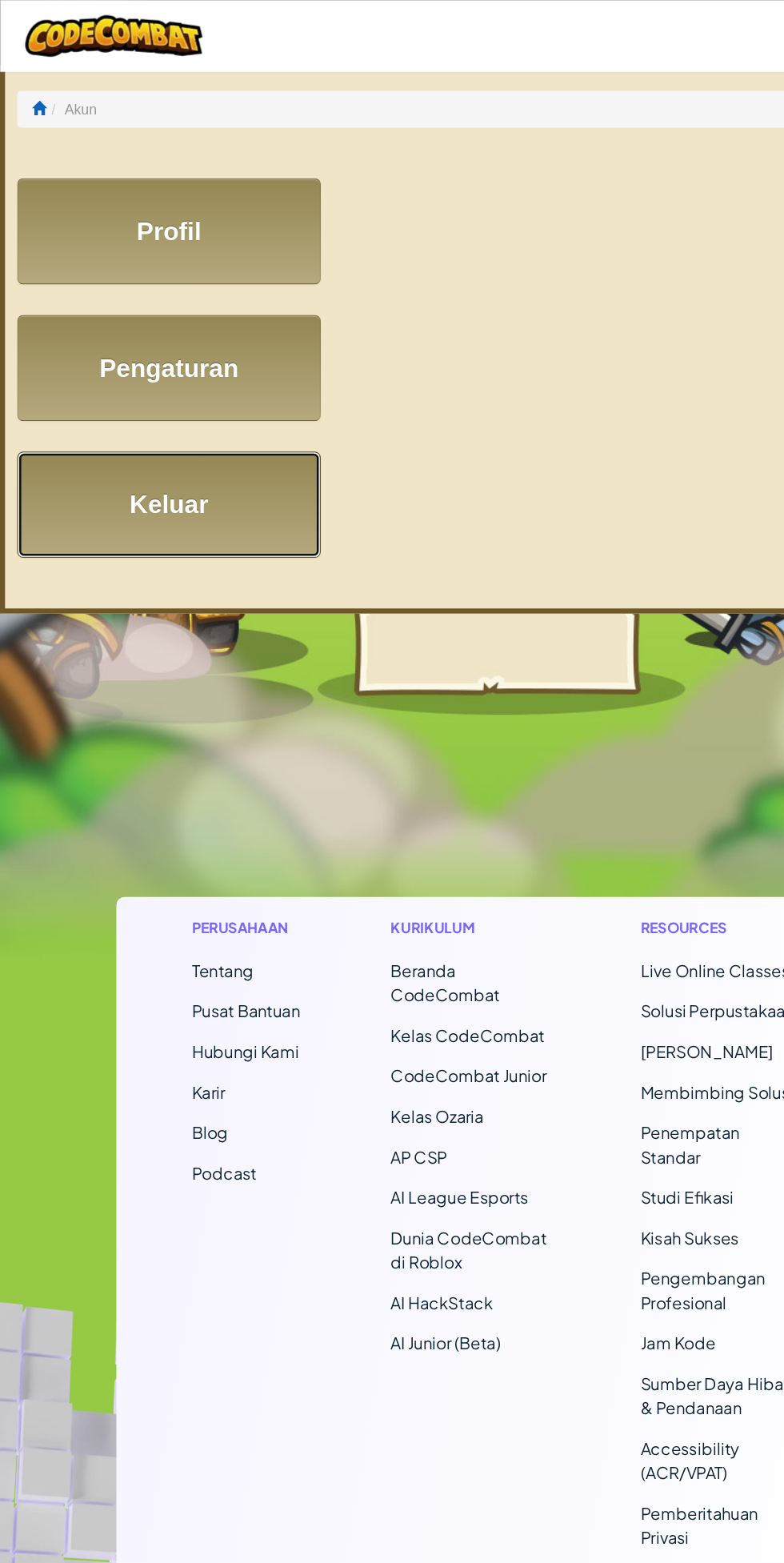
click at [138, 421] on link "Keluar" at bounding box center [133, 399] width 240 height 84
